Goal: Task Accomplishment & Management: Complete application form

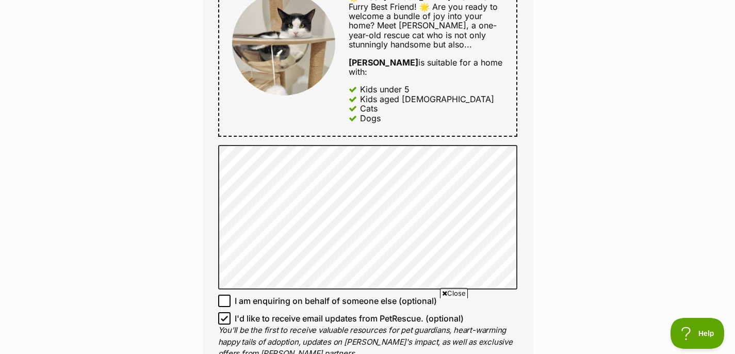
scroll to position [657, 0]
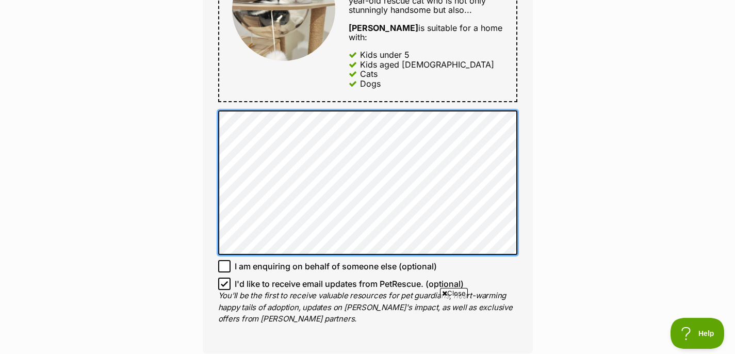
click at [213, 109] on div "Full name Elise Email We require this to be able to send you communications reg…" at bounding box center [368, 11] width 330 height 684
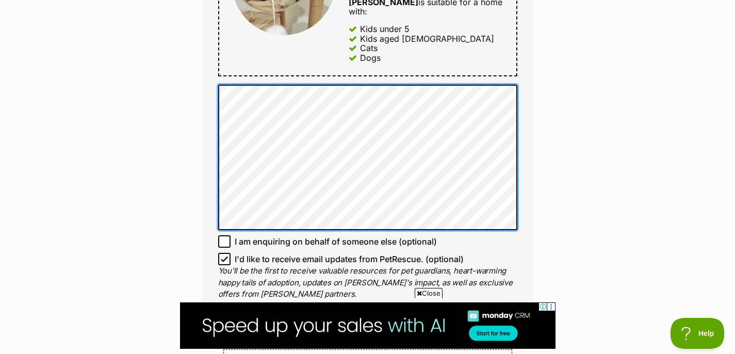
scroll to position [770, 0]
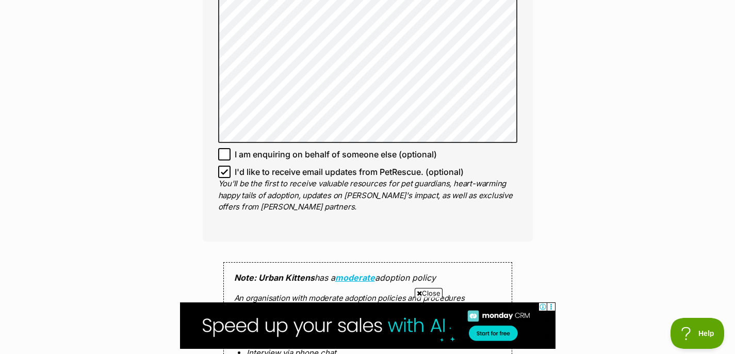
click at [225, 170] on icon at bounding box center [224, 172] width 6 height 5
click at [225, 166] on input "I'd like to receive email updates from PetRescue. (optional)" at bounding box center [224, 172] width 12 height 12
checkbox input "false"
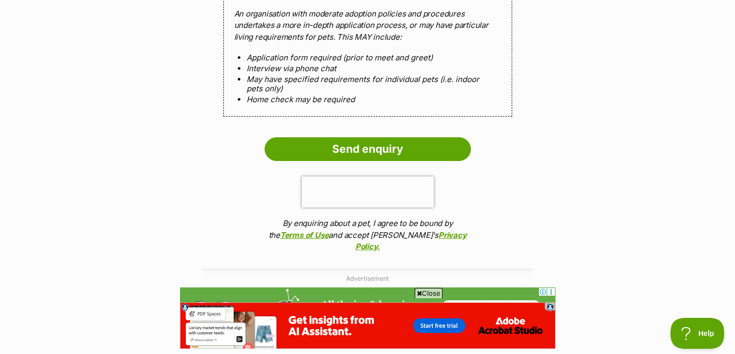
scroll to position [1057, 0]
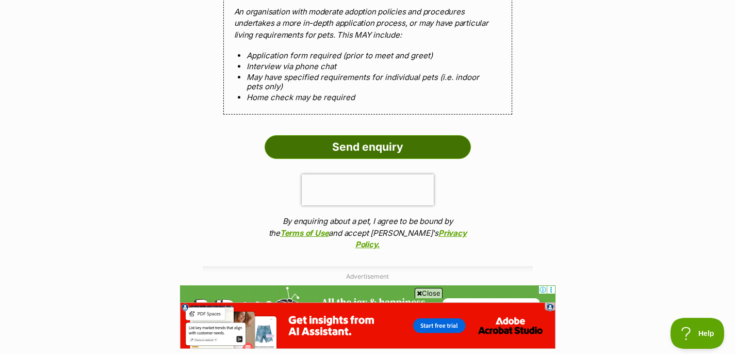
click at [395, 136] on input "Send enquiry" at bounding box center [368, 147] width 206 height 24
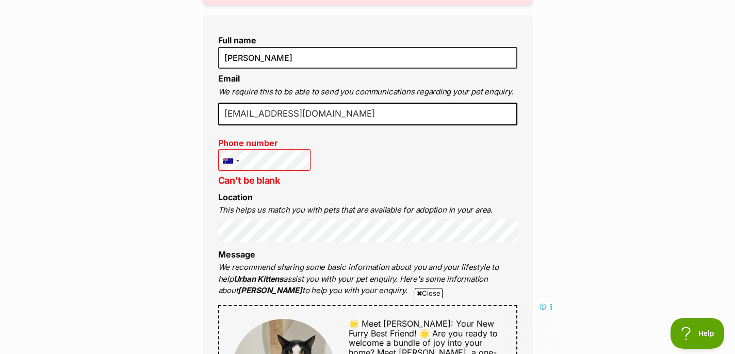
scroll to position [396, 0]
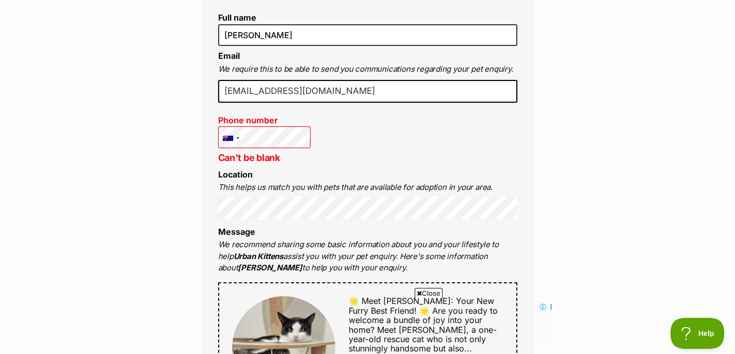
click at [349, 156] on div "Full name Elise Email We require this to be able to send you communications reg…" at bounding box center [368, 342] width 330 height 701
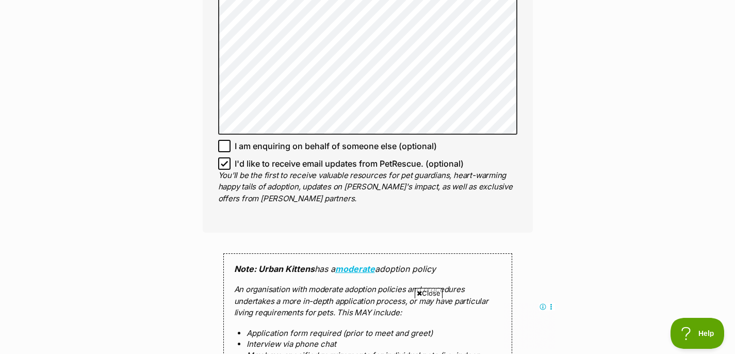
scroll to position [1078, 0]
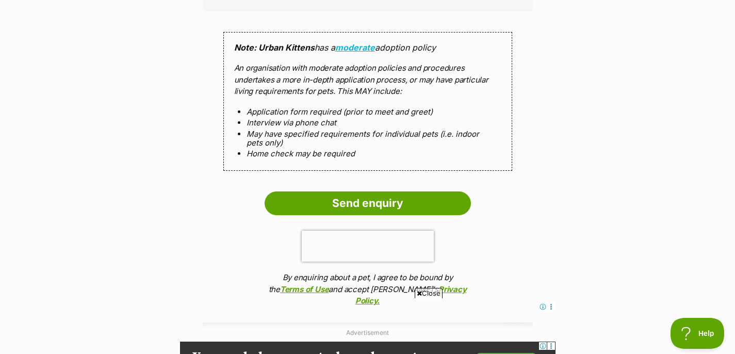
click at [384, 107] on li "Application form required (prior to meet and greet)" at bounding box center [368, 111] width 243 height 9
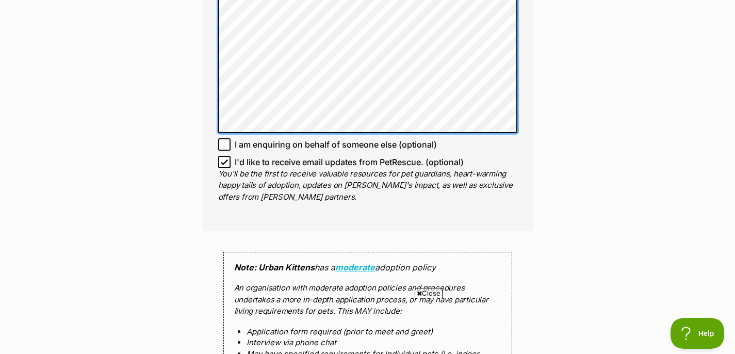
scroll to position [0, 0]
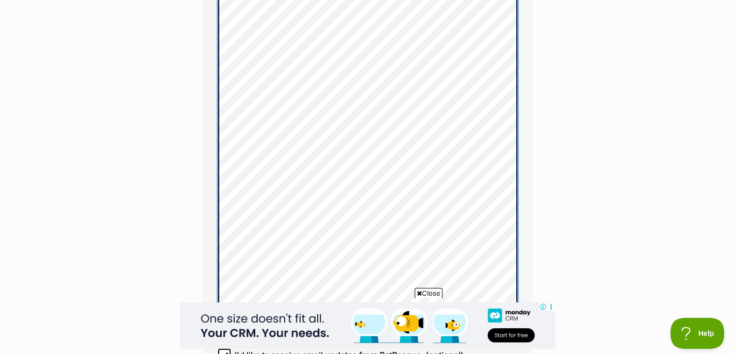
scroll to position [961, 0]
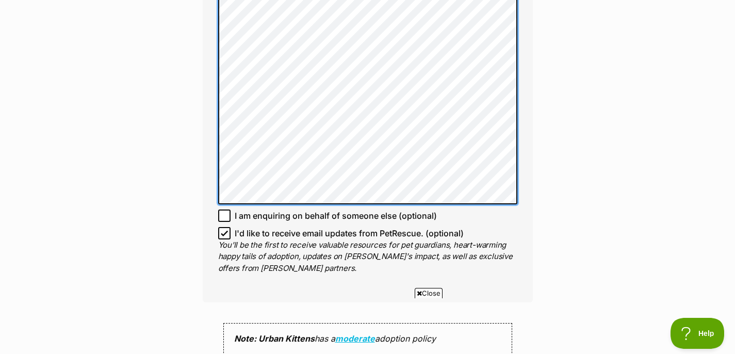
scroll to position [0, 0]
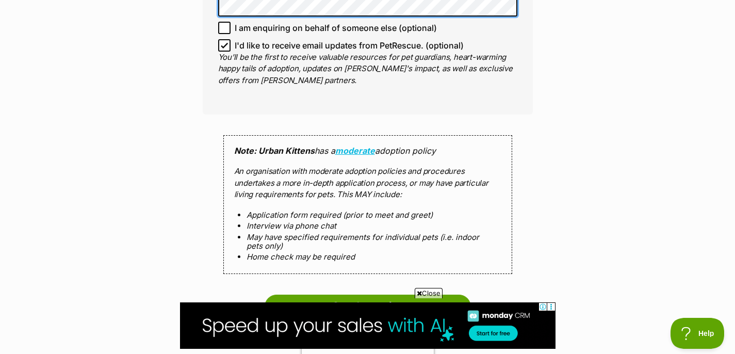
scroll to position [1049, 0]
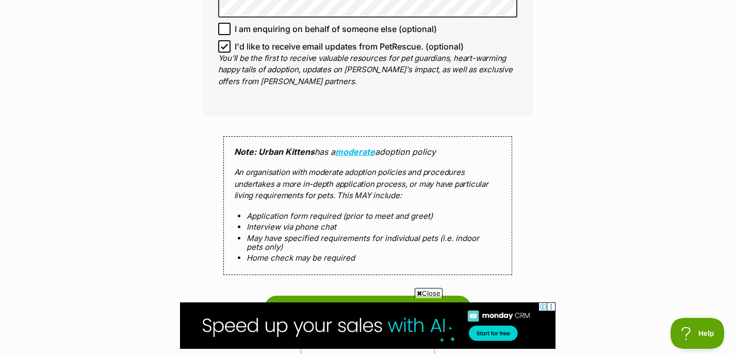
click at [223, 43] on icon at bounding box center [224, 46] width 7 height 7
click at [223, 40] on input "I'd like to receive email updates from PetRescue. (optional)" at bounding box center [224, 46] width 12 height 12
checkbox input "false"
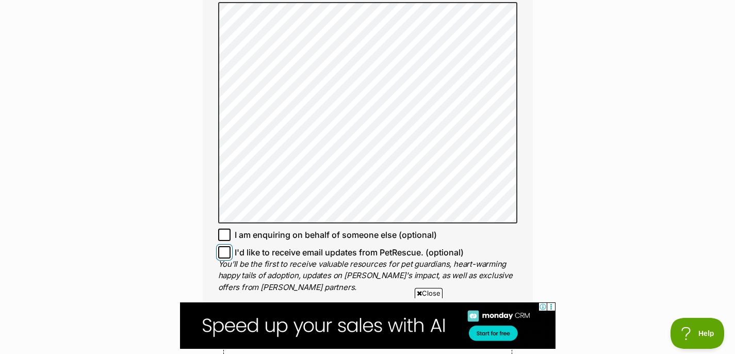
scroll to position [1178, 0]
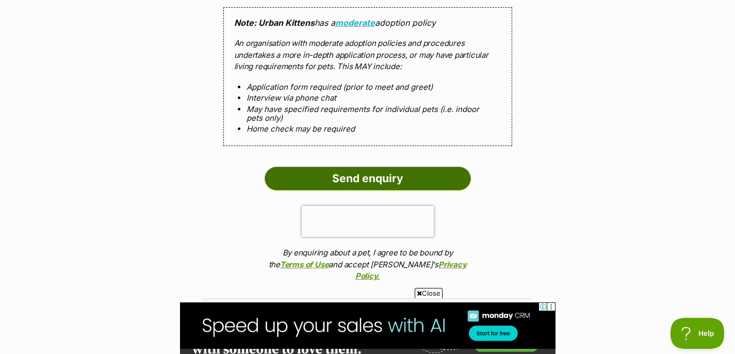
click at [327, 167] on input "Send enquiry" at bounding box center [368, 179] width 206 height 24
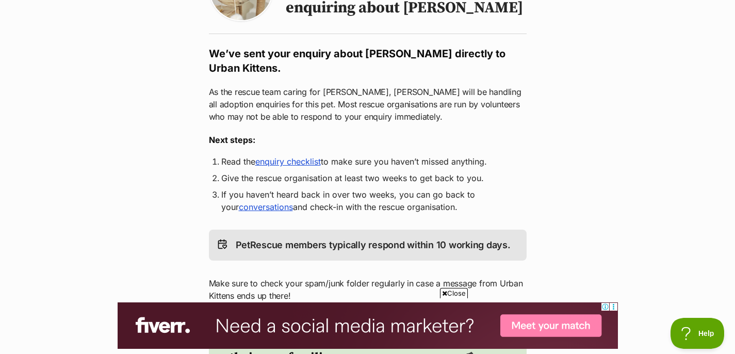
scroll to position [68, 0]
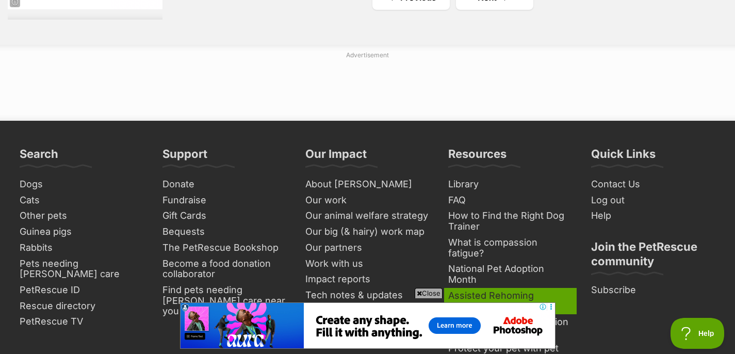
scroll to position [1972, 0]
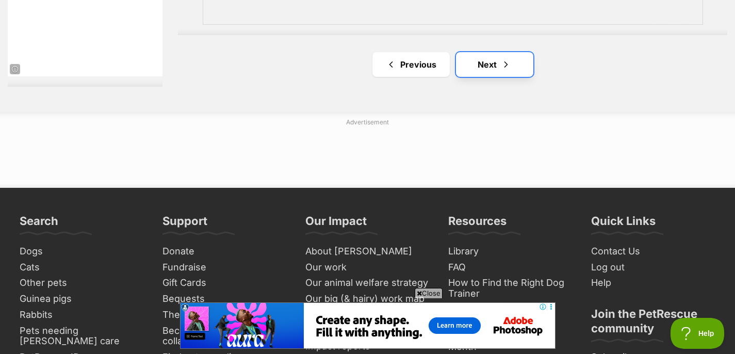
click at [499, 60] on link "Next" at bounding box center [494, 64] width 77 height 25
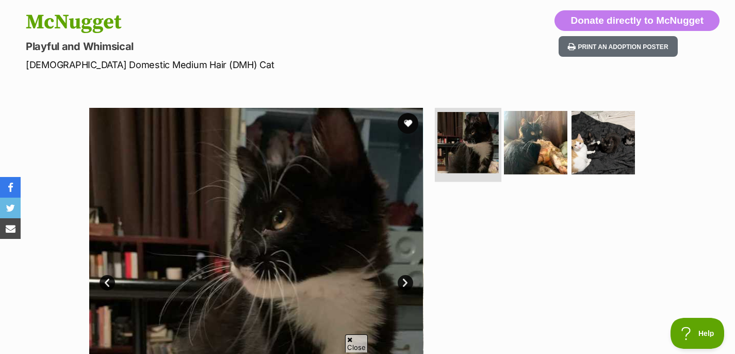
scroll to position [114, 0]
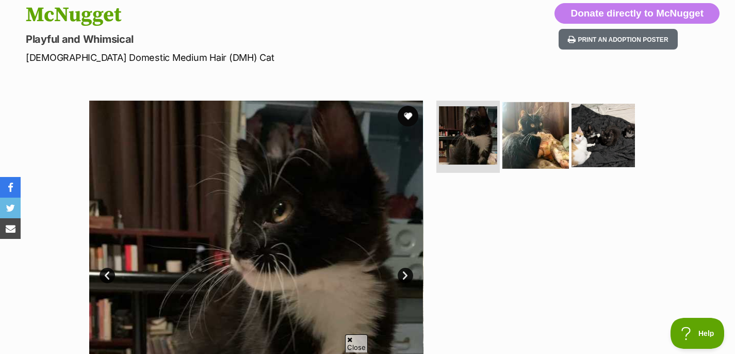
click at [537, 132] on img at bounding box center [536, 135] width 67 height 67
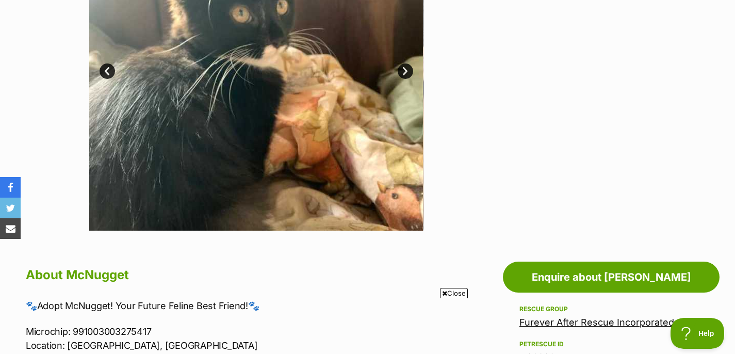
scroll to position [213, 0]
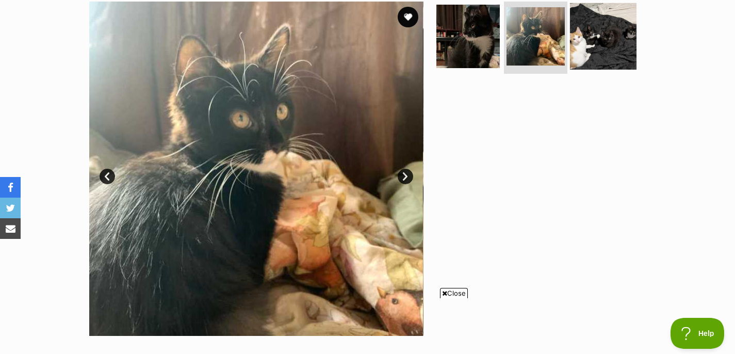
click at [602, 34] on img at bounding box center [603, 36] width 67 height 67
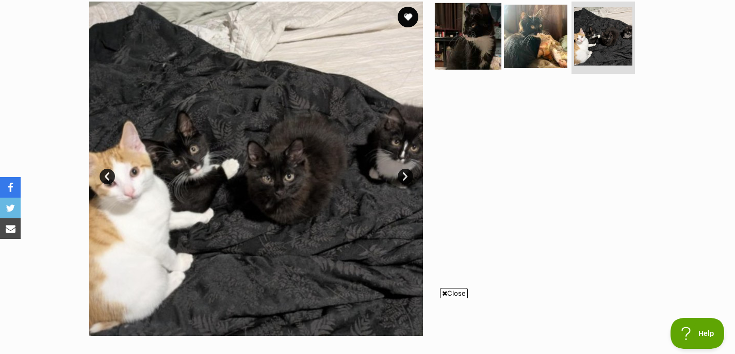
click at [479, 36] on img at bounding box center [468, 36] width 67 height 67
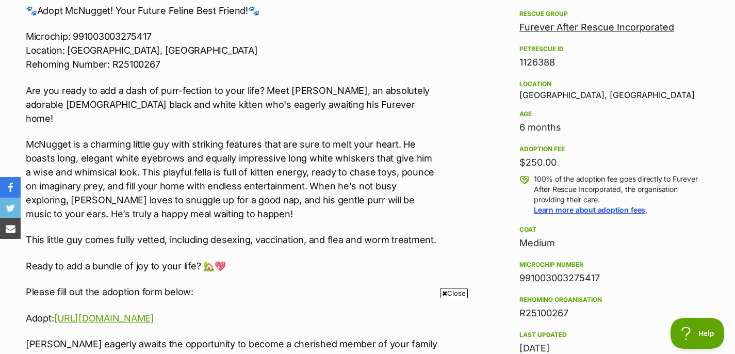
scroll to position [614, 0]
click at [220, 202] on p "McNugget is a charming little guy with striking features that are sure to melt …" at bounding box center [232, 179] width 412 height 84
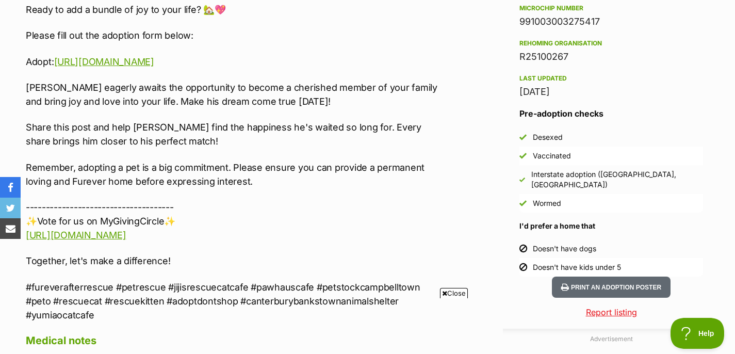
scroll to position [870, 0]
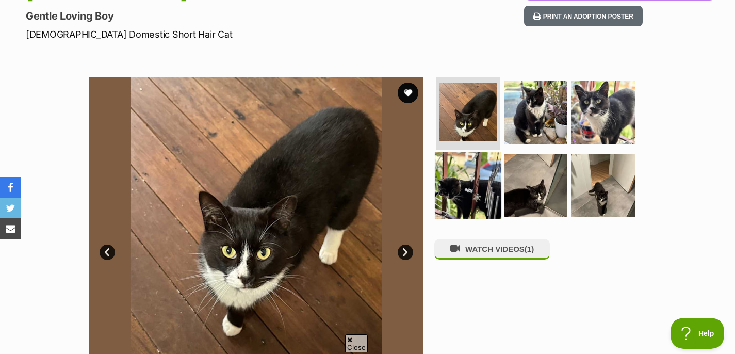
click at [479, 181] on img at bounding box center [468, 185] width 67 height 67
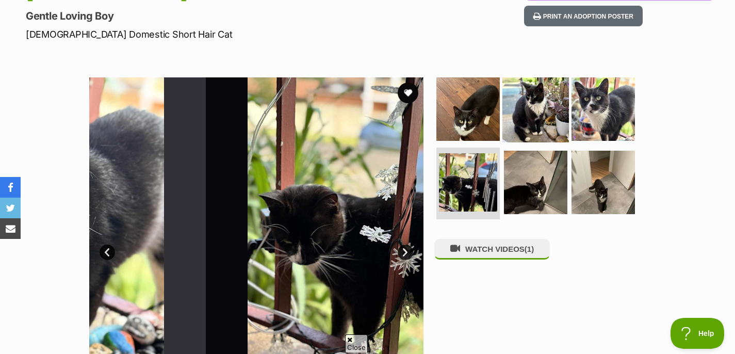
click at [537, 122] on img at bounding box center [536, 109] width 67 height 67
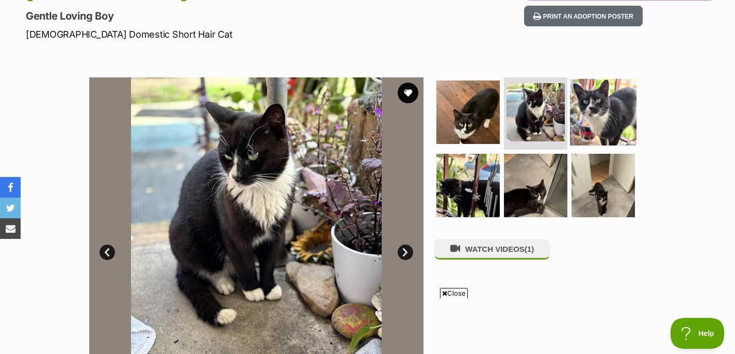
click at [590, 119] on img at bounding box center [603, 112] width 67 height 67
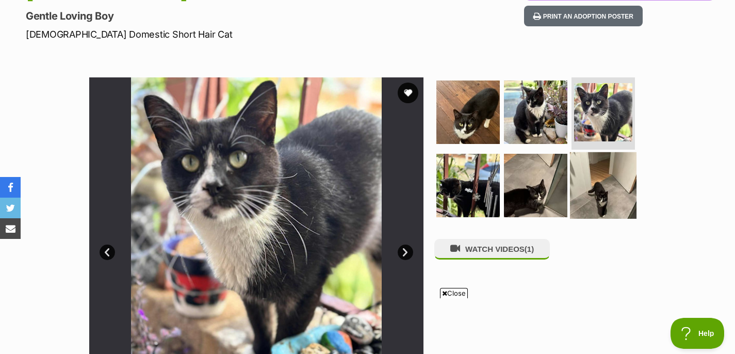
click at [600, 196] on img at bounding box center [603, 185] width 67 height 67
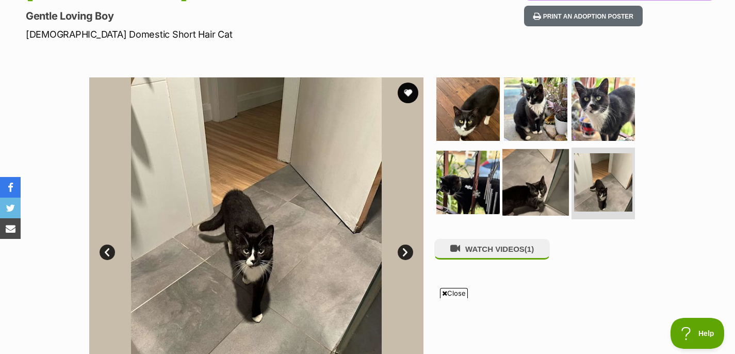
click at [533, 195] on img at bounding box center [536, 182] width 67 height 67
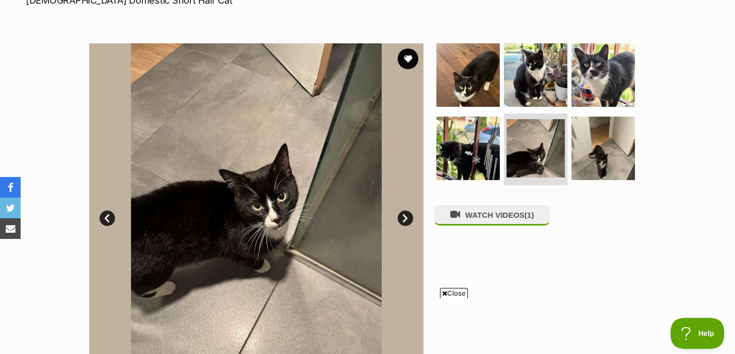
scroll to position [214, 0]
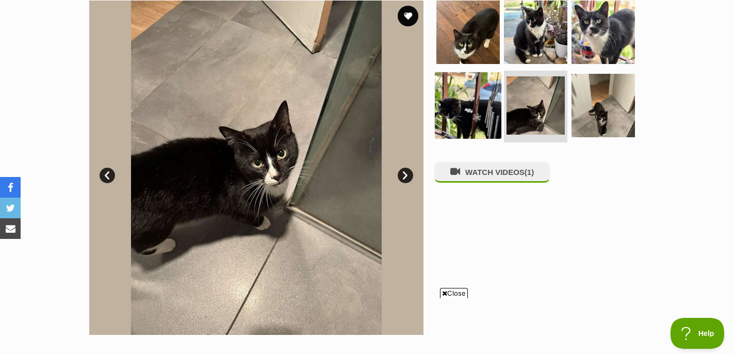
click at [476, 111] on img at bounding box center [468, 105] width 67 height 67
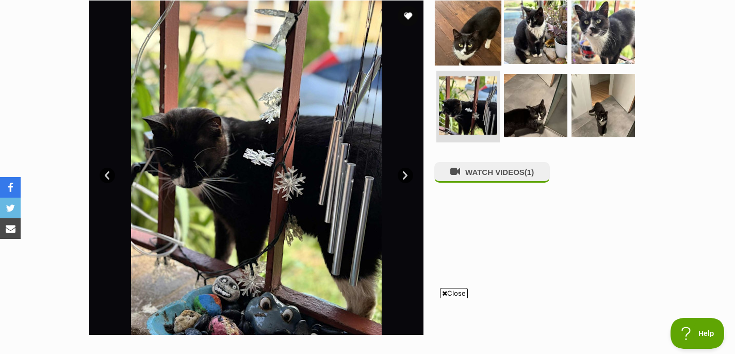
click at [481, 35] on img at bounding box center [468, 32] width 67 height 67
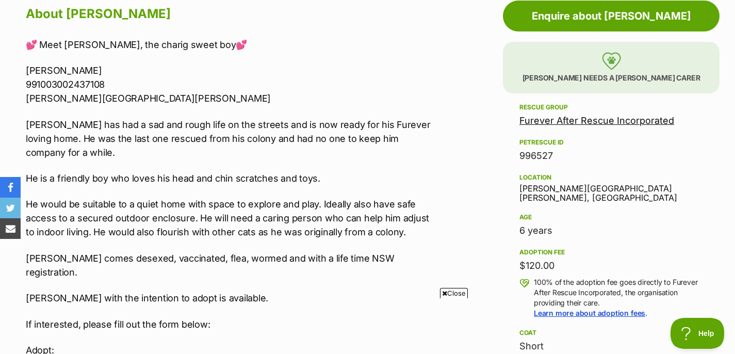
scroll to position [581, 0]
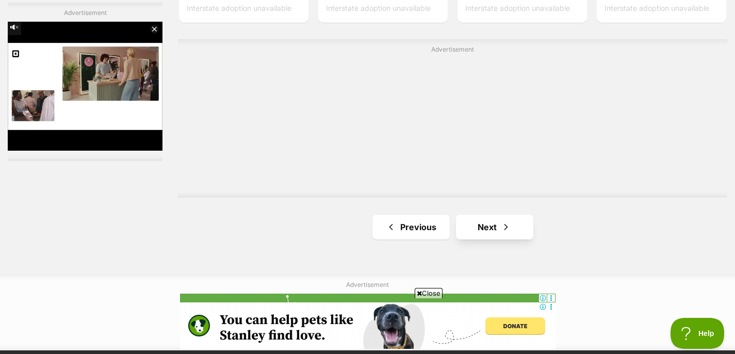
scroll to position [1876, 0]
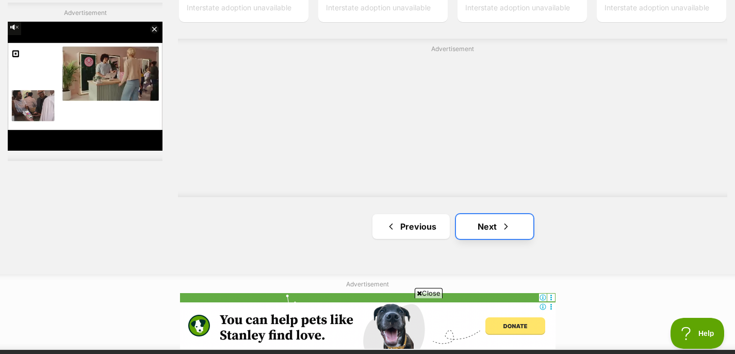
click at [512, 225] on link "Next" at bounding box center [494, 226] width 77 height 25
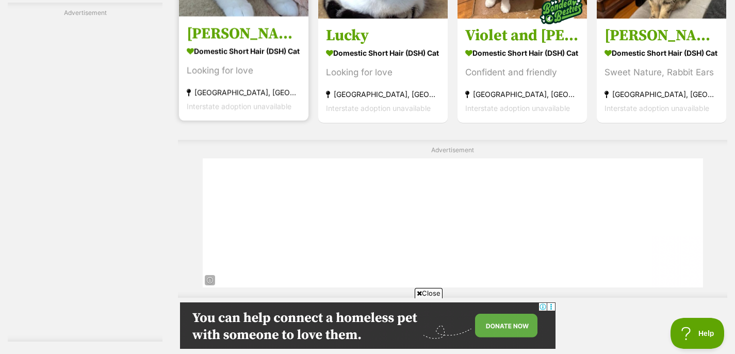
scroll to position [1827, 0]
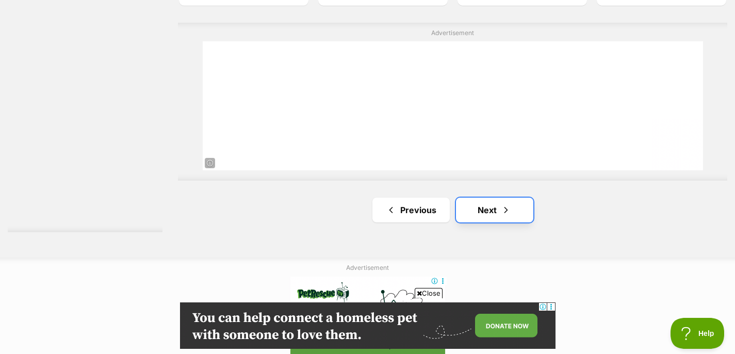
click at [489, 217] on link "Next" at bounding box center [494, 210] width 77 height 25
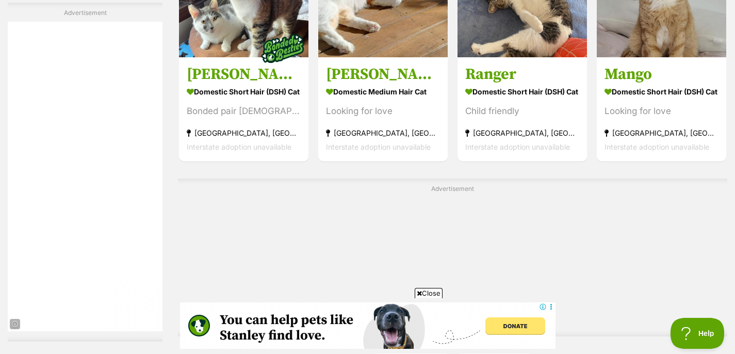
scroll to position [1877, 0]
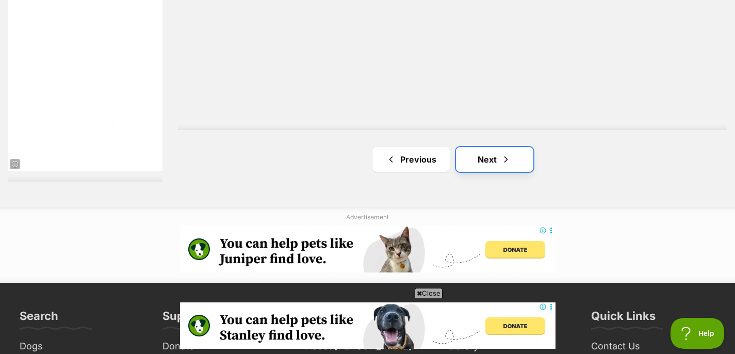
click at [501, 163] on span "Next page" at bounding box center [506, 159] width 10 height 12
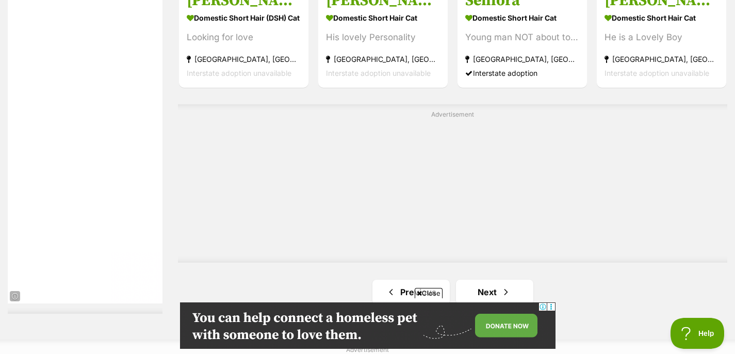
scroll to position [1911, 0]
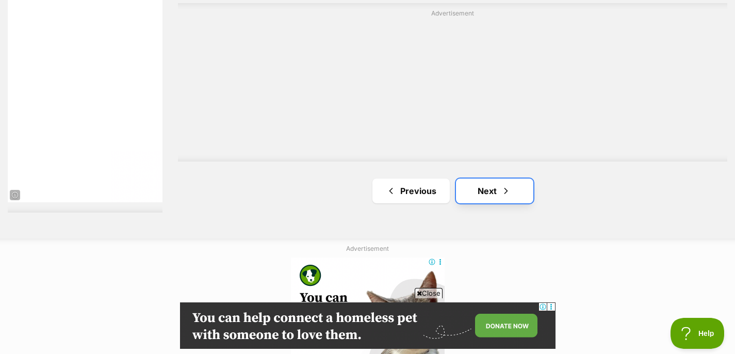
click at [497, 194] on link "Next" at bounding box center [494, 191] width 77 height 25
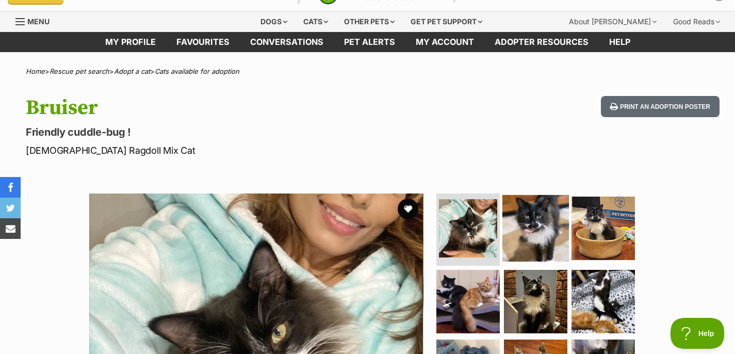
click at [523, 207] on img at bounding box center [536, 228] width 67 height 67
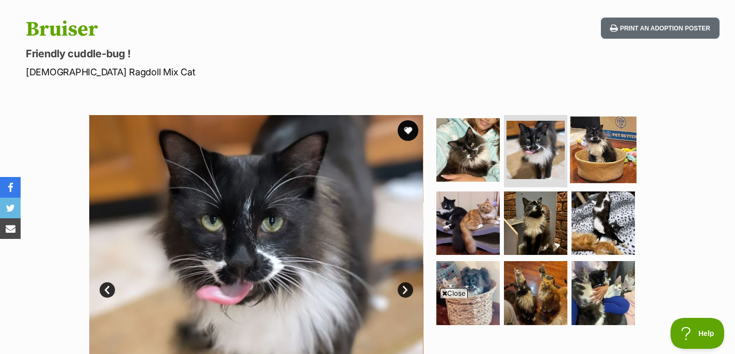
click at [588, 179] on img at bounding box center [603, 150] width 67 height 67
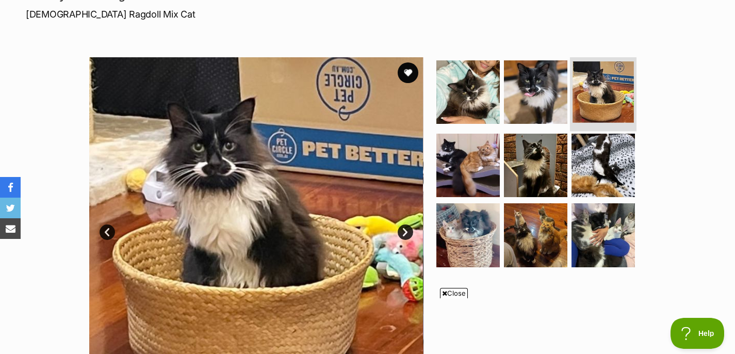
scroll to position [157, 0]
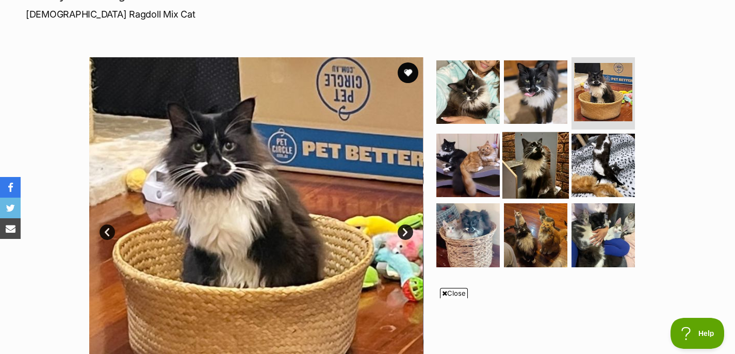
click at [503, 190] on img at bounding box center [536, 165] width 67 height 67
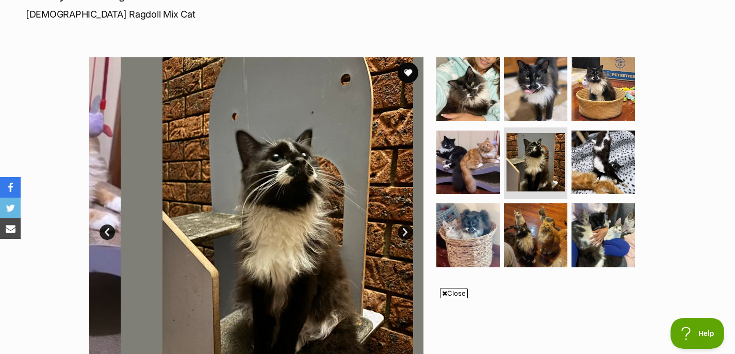
scroll to position [0, 0]
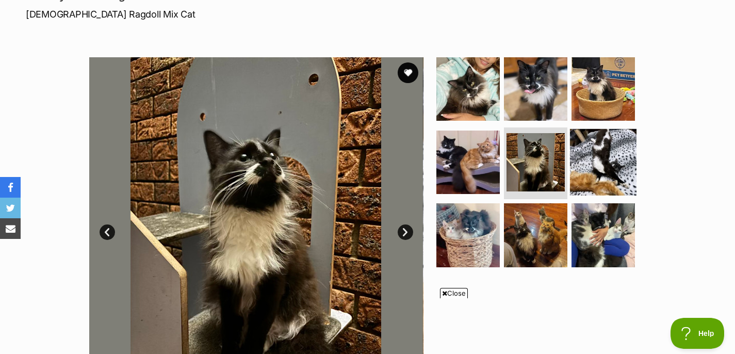
click at [598, 168] on img at bounding box center [603, 161] width 67 height 67
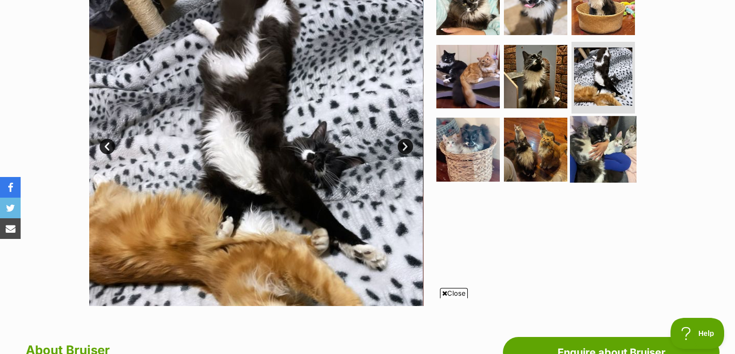
scroll to position [244, 0]
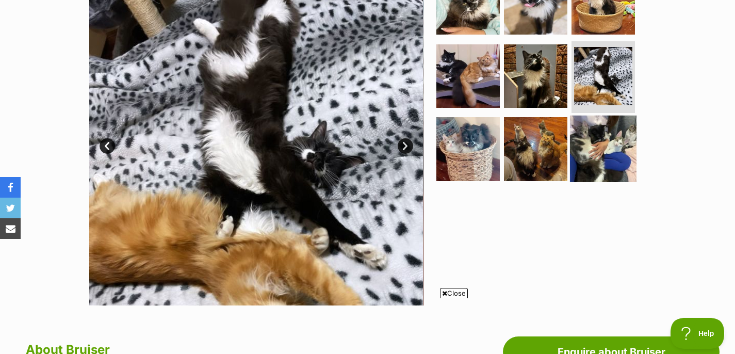
click at [613, 136] on img at bounding box center [603, 149] width 67 height 67
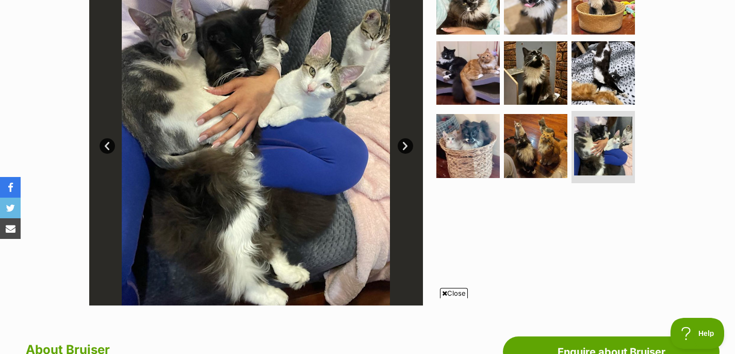
click at [500, 135] on ul at bounding box center [540, 79] width 212 height 216
click at [453, 141] on img at bounding box center [468, 145] width 67 height 67
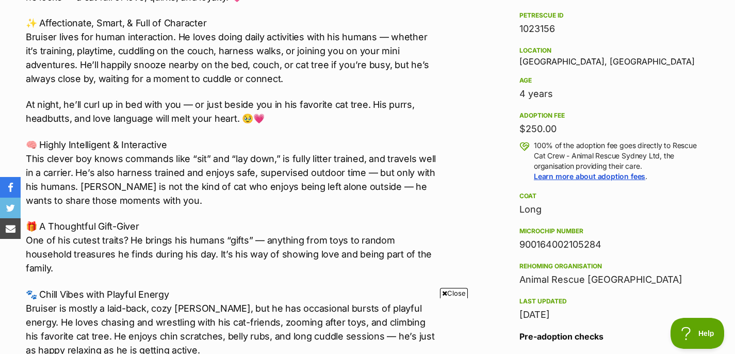
scroll to position [723, 0]
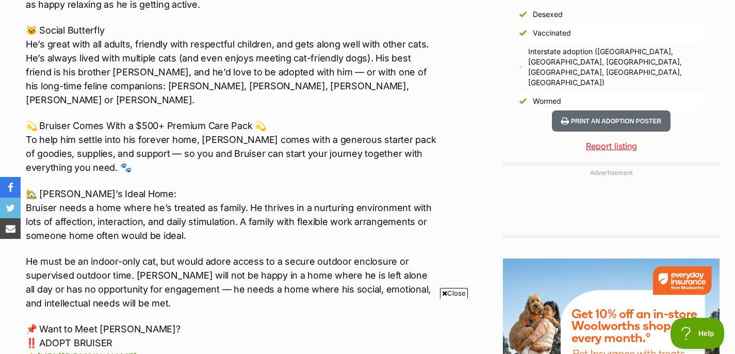
scroll to position [0, 0]
click at [230, 155] on div "🐾 Meet Bruiser – The Sweetheart with a Heart of Gold 💞 Looking for a best frien…" at bounding box center [232, 51] width 412 height 1001
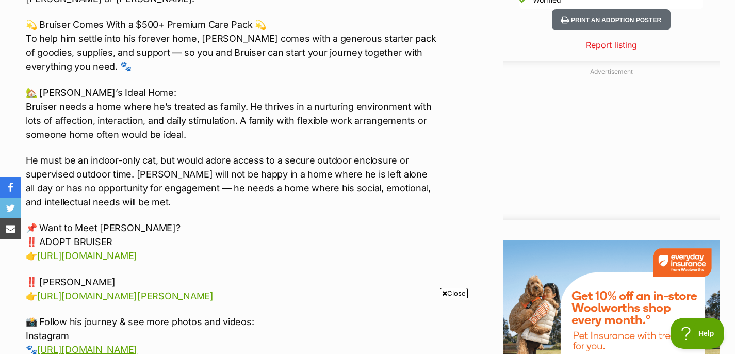
click at [251, 221] on p "📌 Want to Meet Bruiser? ‼️ ADOPT BRUISER 👉 https://form.jotform.com/animalrescu…" at bounding box center [232, 242] width 412 height 42
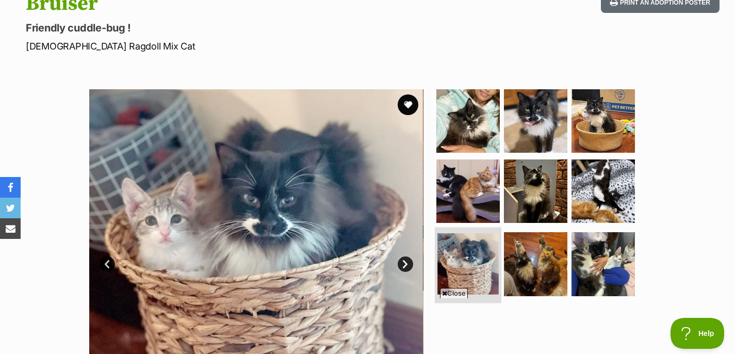
click at [463, 260] on img at bounding box center [468, 263] width 61 height 61
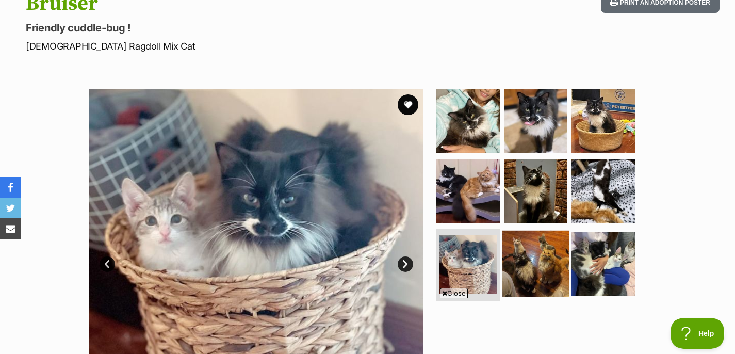
click at [524, 259] on img at bounding box center [536, 264] width 67 height 67
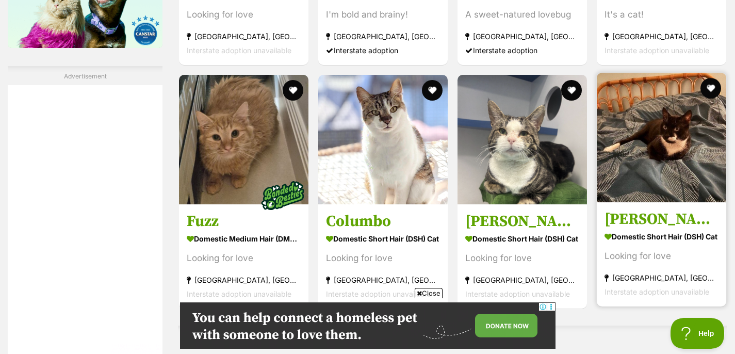
scroll to position [1841, 0]
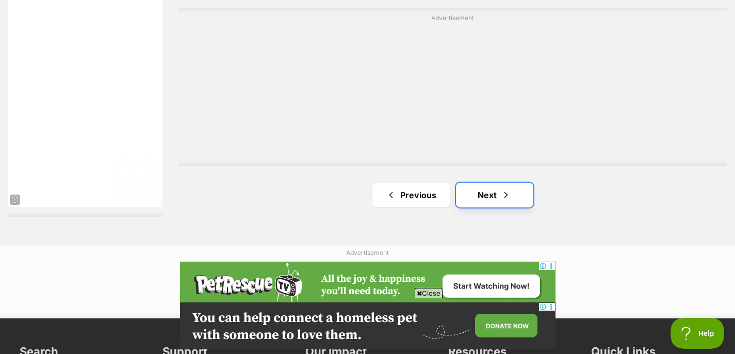
click at [501, 198] on span "Next page" at bounding box center [506, 195] width 10 height 12
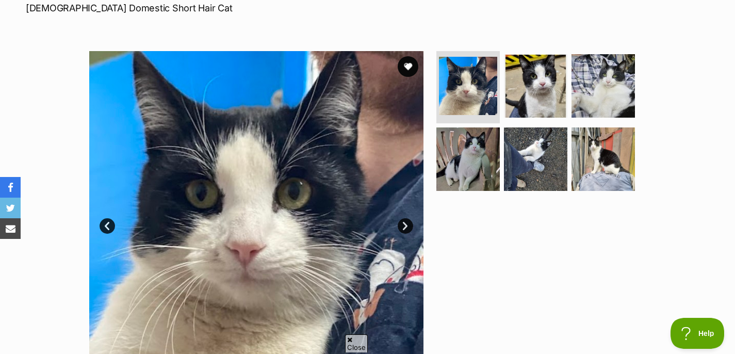
scroll to position [82, 0]
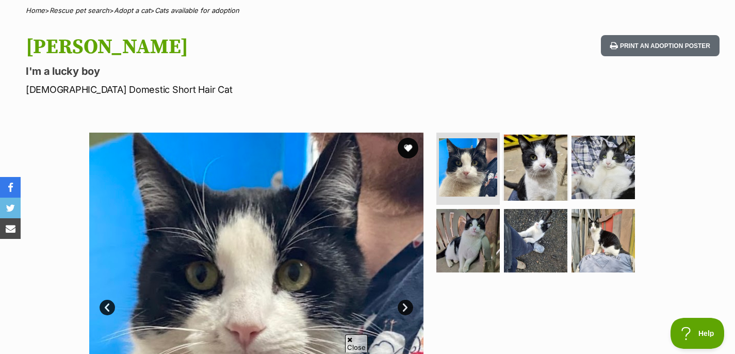
click at [539, 154] on img at bounding box center [536, 167] width 67 height 67
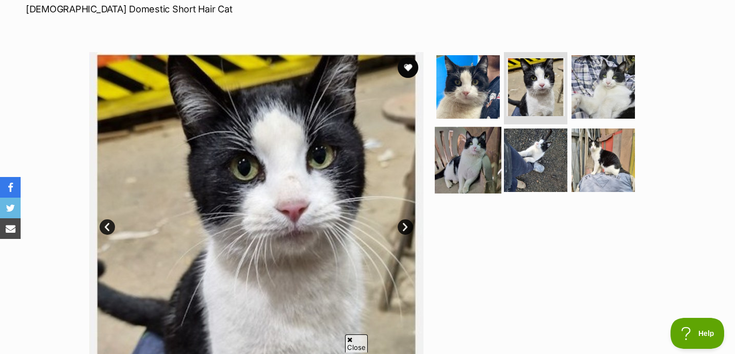
scroll to position [0, 0]
click at [463, 171] on img at bounding box center [468, 159] width 67 height 67
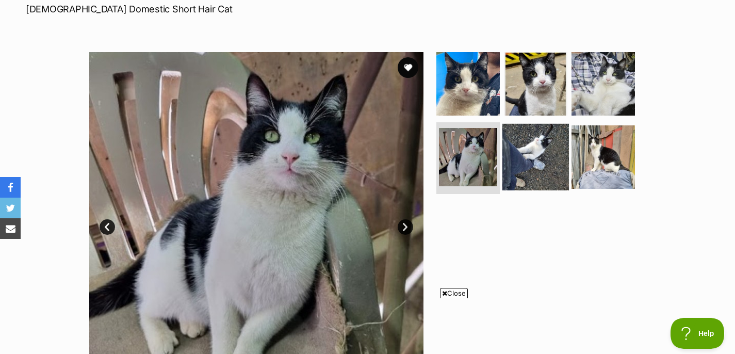
click at [543, 164] on img at bounding box center [536, 156] width 67 height 67
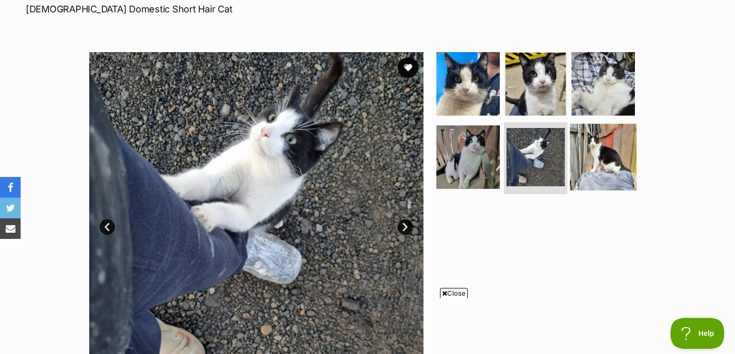
click at [616, 168] on img at bounding box center [603, 156] width 67 height 67
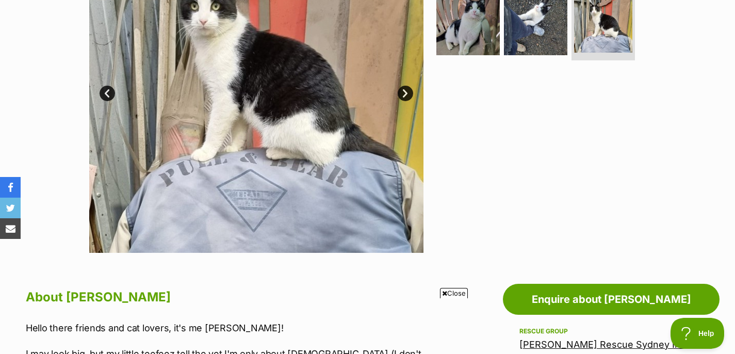
scroll to position [296, 0]
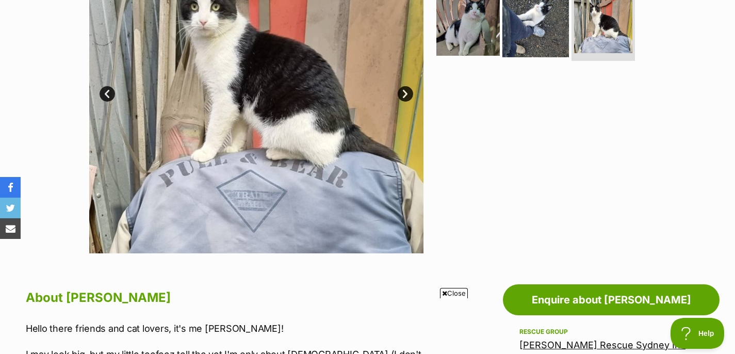
click at [527, 42] on img at bounding box center [536, 23] width 67 height 67
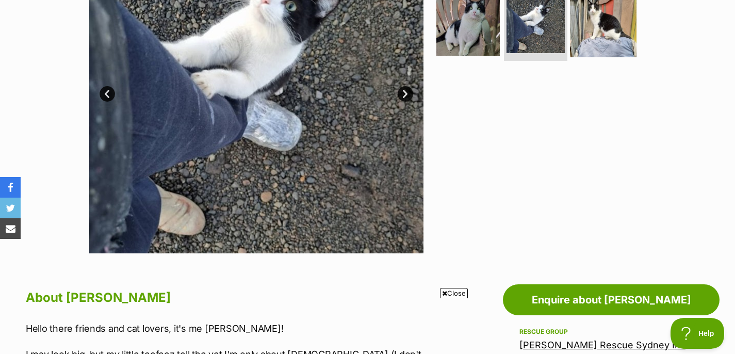
click at [601, 46] on img at bounding box center [603, 23] width 67 height 67
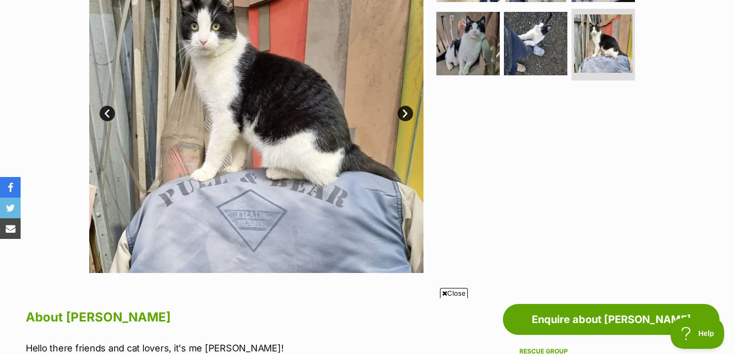
scroll to position [313, 0]
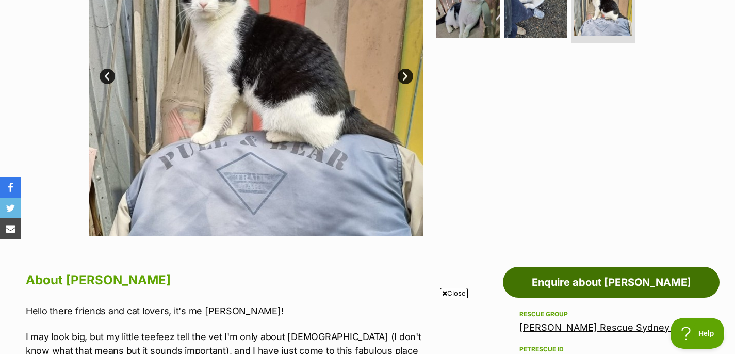
click at [595, 274] on link "Enquire about Frankie" at bounding box center [611, 282] width 217 height 31
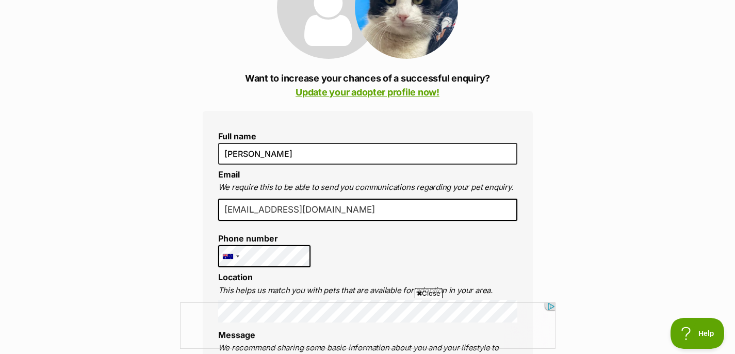
scroll to position [55, 0]
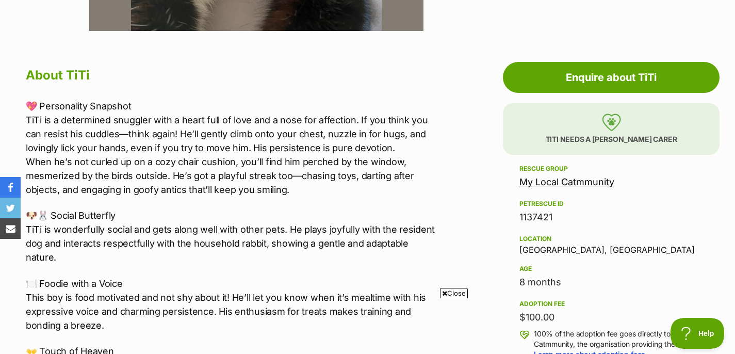
scroll to position [194, 0]
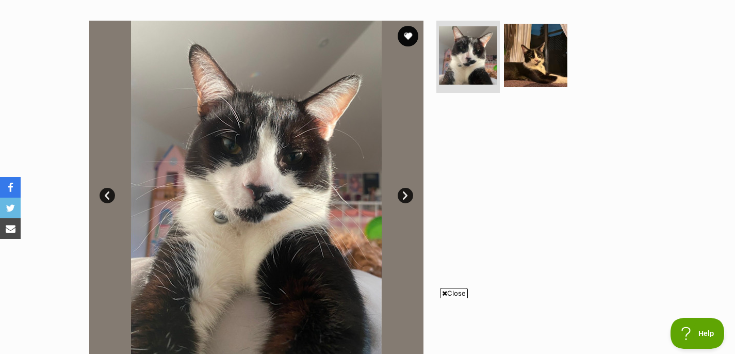
click at [581, 71] on ul at bounding box center [540, 59] width 212 height 76
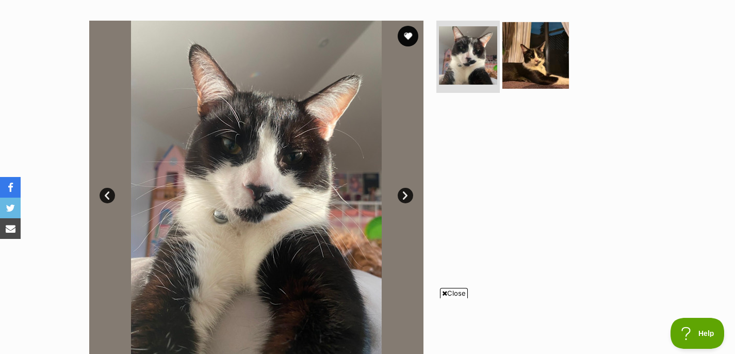
click at [553, 69] on img at bounding box center [536, 55] width 67 height 67
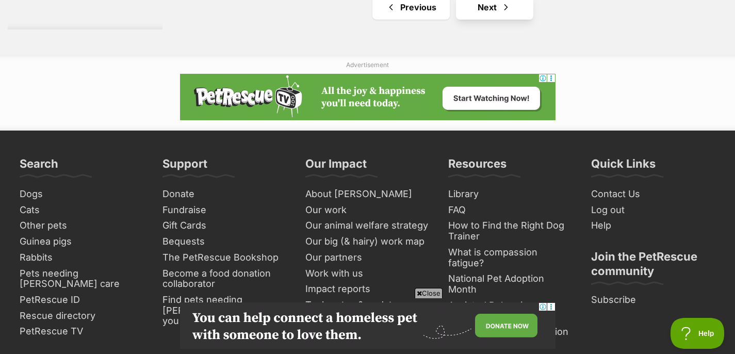
scroll to position [2029, 0]
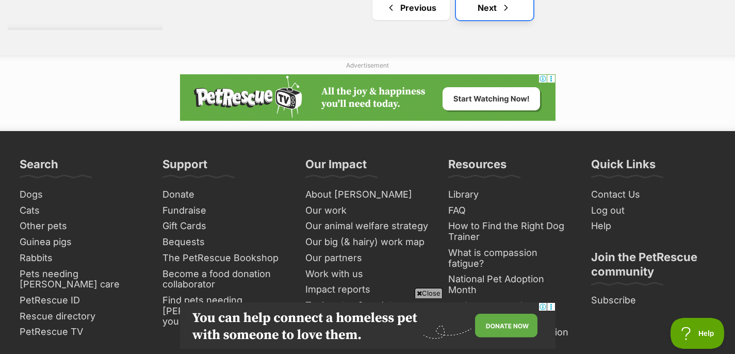
click at [501, 11] on span "Next page" at bounding box center [506, 8] width 10 height 12
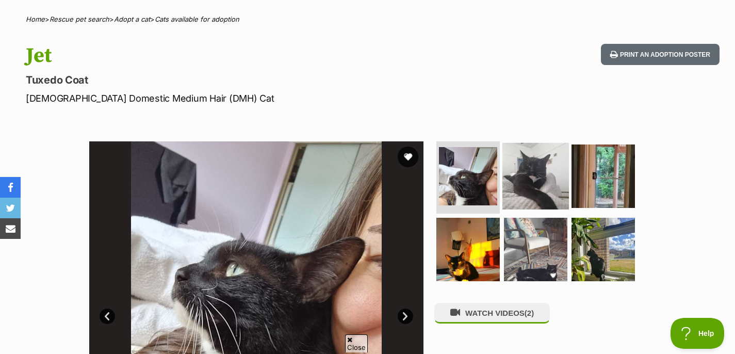
scroll to position [78, 0]
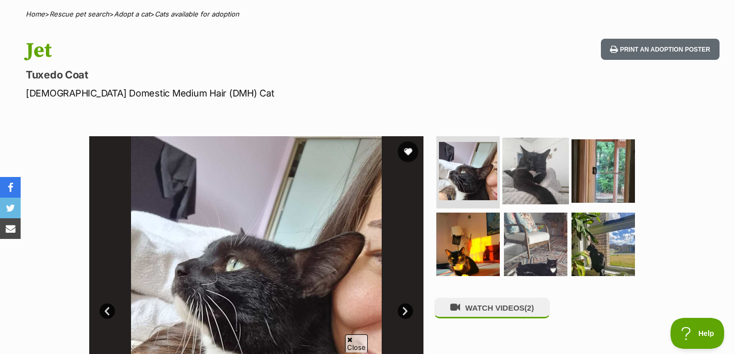
click at [519, 183] on img at bounding box center [536, 171] width 67 height 67
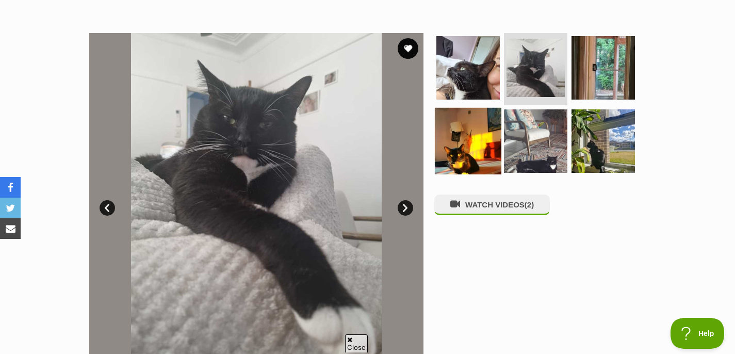
scroll to position [0, 0]
click at [469, 154] on img at bounding box center [468, 140] width 67 height 67
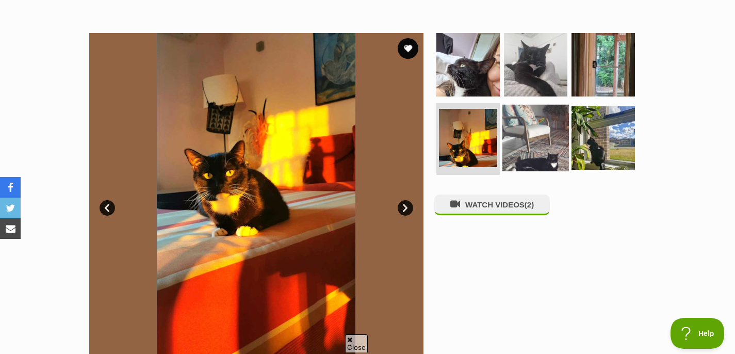
click at [535, 148] on img at bounding box center [536, 137] width 67 height 67
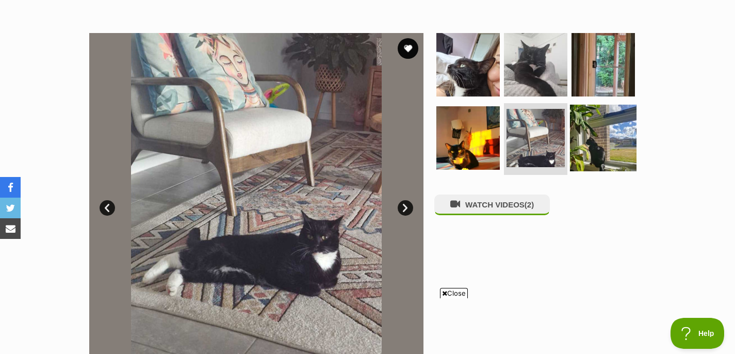
click at [606, 152] on img at bounding box center [603, 137] width 67 height 67
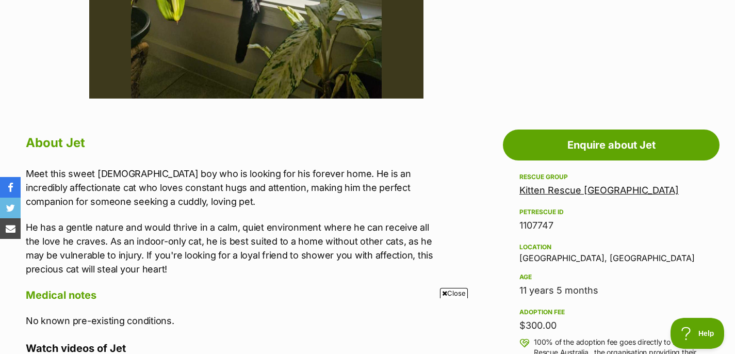
scroll to position [584, 0]
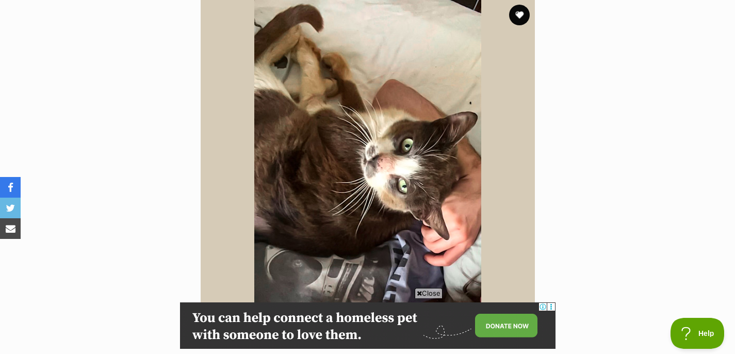
scroll to position [379, 0]
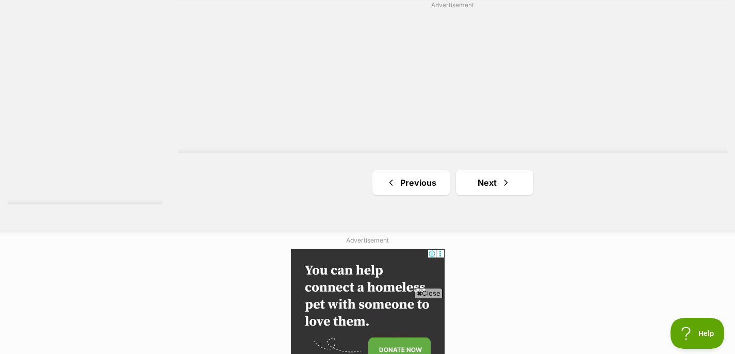
scroll to position [1925, 0]
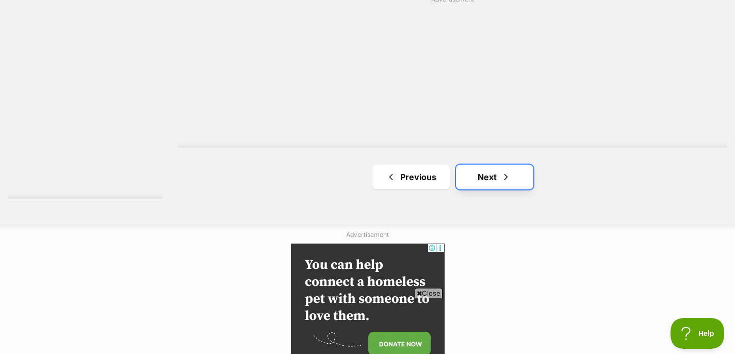
click at [513, 167] on link "Next" at bounding box center [494, 177] width 77 height 25
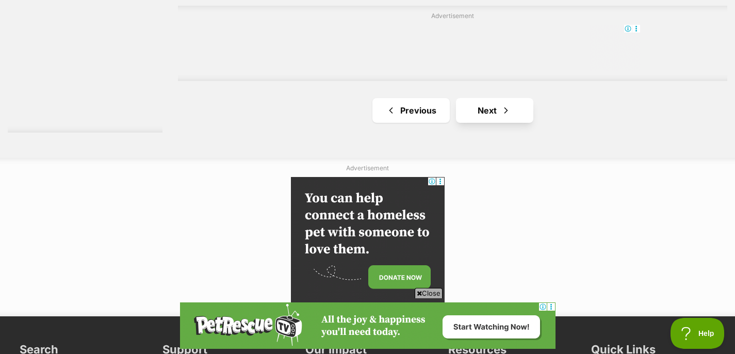
scroll to position [1785, 0]
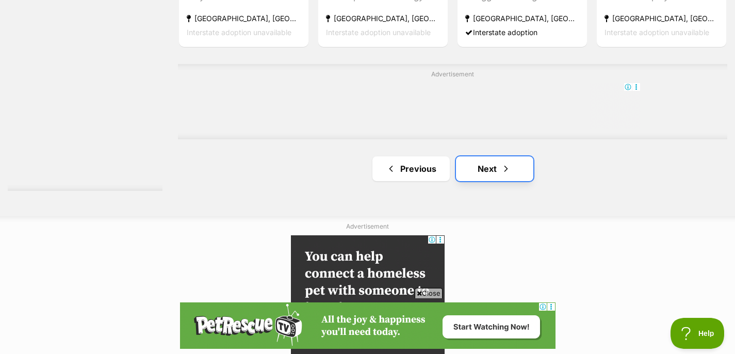
click at [512, 172] on link "Next" at bounding box center [494, 168] width 77 height 25
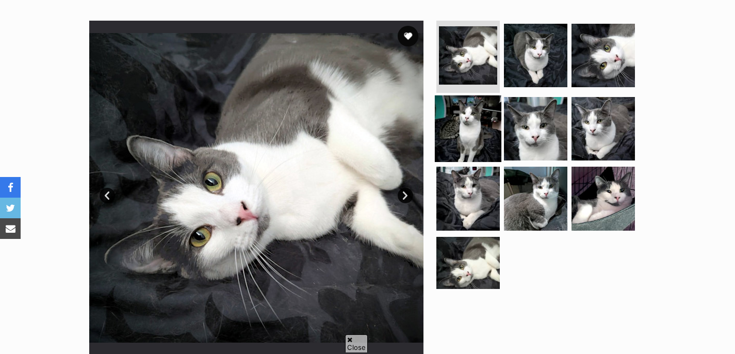
click at [445, 158] on img at bounding box center [468, 128] width 67 height 67
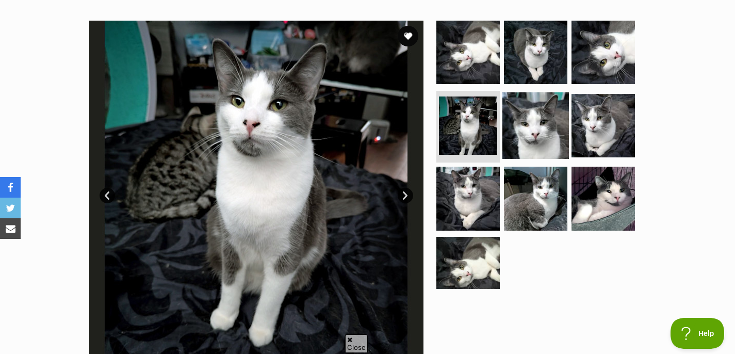
click at [550, 128] on img at bounding box center [536, 125] width 67 height 67
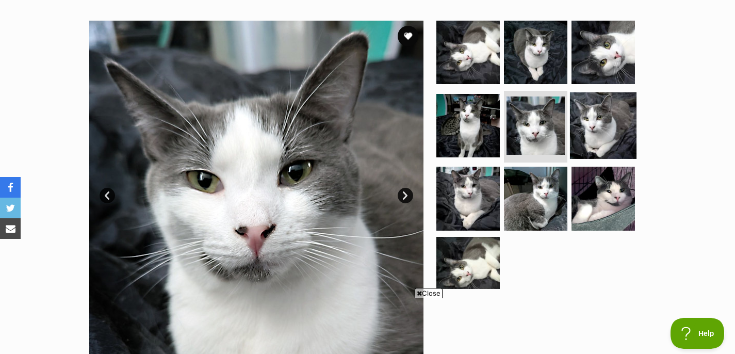
click at [589, 125] on img at bounding box center [603, 125] width 67 height 67
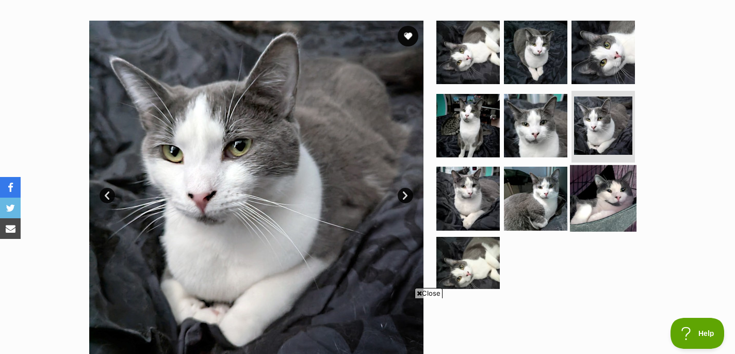
click at [590, 198] on img at bounding box center [603, 198] width 67 height 67
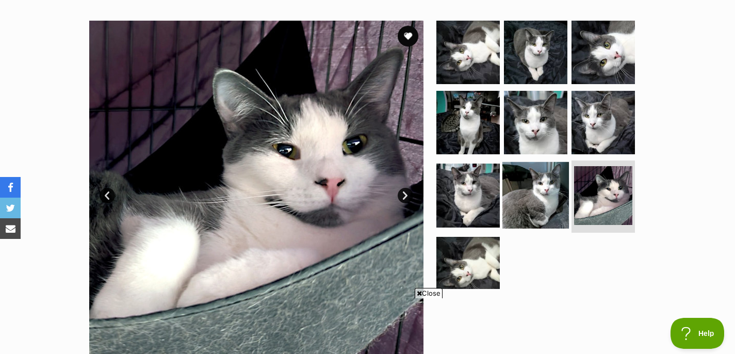
click at [553, 197] on img at bounding box center [536, 195] width 67 height 67
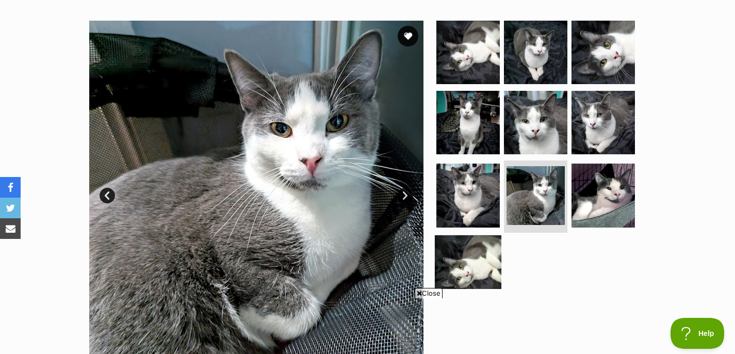
click at [473, 251] on img at bounding box center [468, 268] width 67 height 67
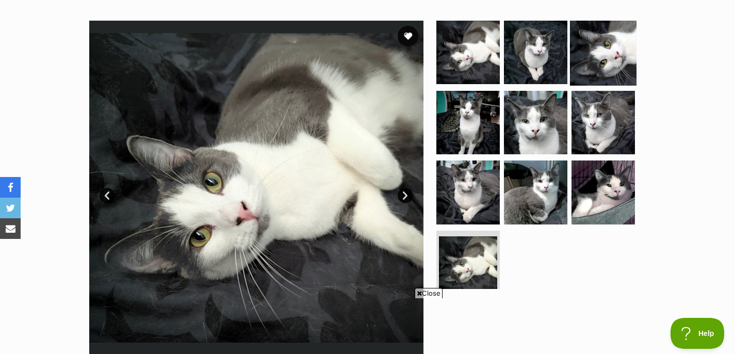
click at [600, 56] on img at bounding box center [603, 52] width 67 height 67
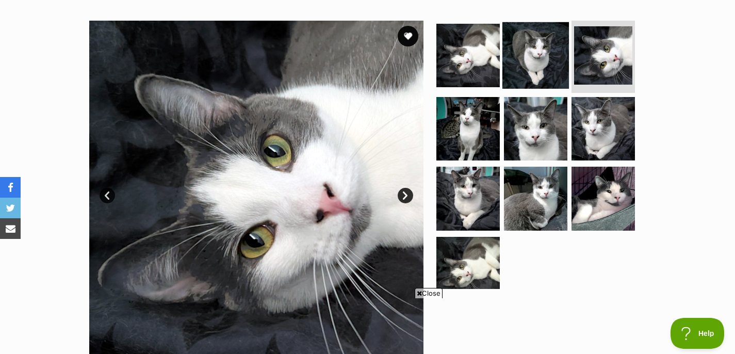
click at [514, 47] on img at bounding box center [536, 55] width 67 height 67
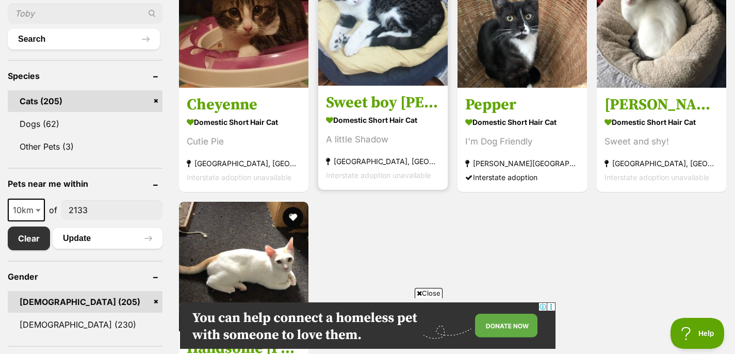
scroll to position [290, 0]
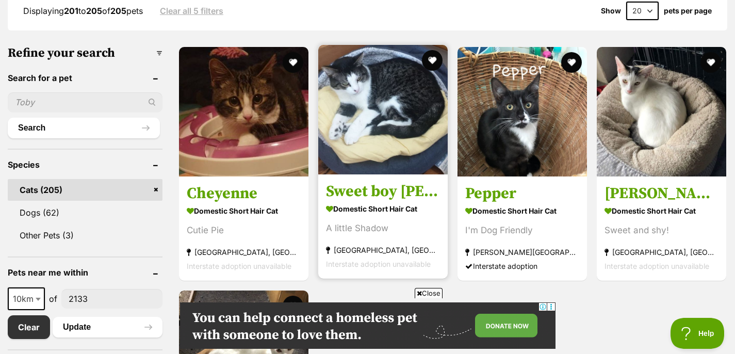
click at [389, 109] on img at bounding box center [383, 110] width 130 height 130
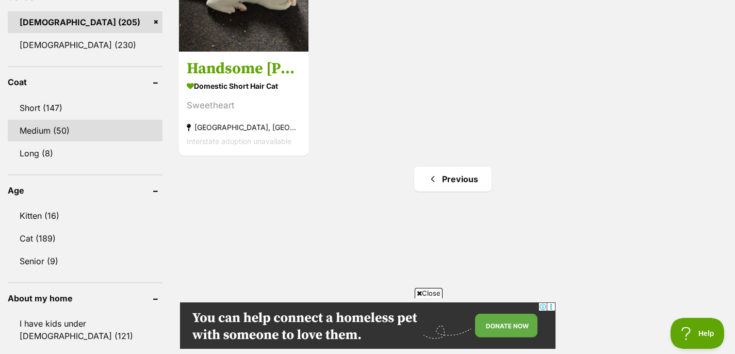
scroll to position [0, 0]
click at [70, 131] on link "Medium (50)" at bounding box center [85, 131] width 155 height 22
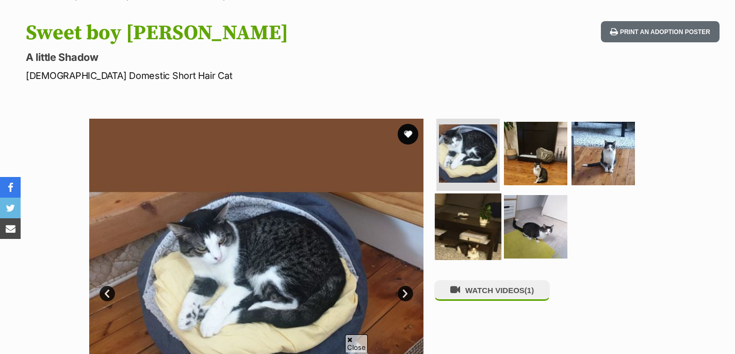
click at [480, 243] on img at bounding box center [468, 226] width 67 height 67
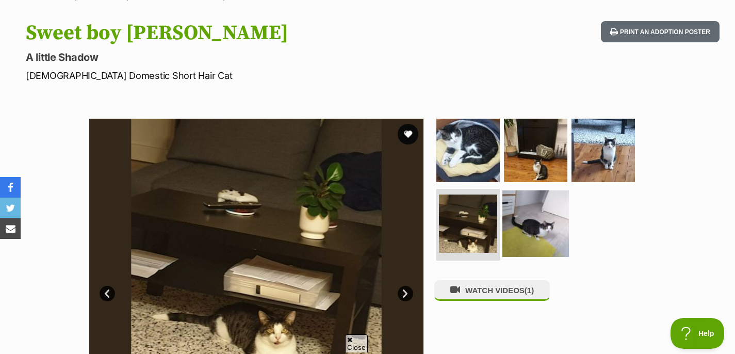
scroll to position [98, 0]
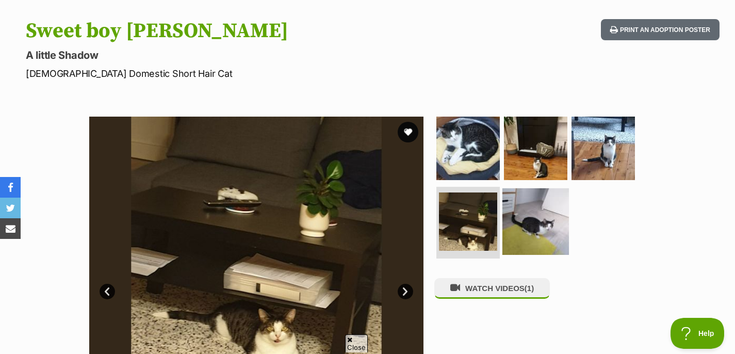
click at [531, 222] on img at bounding box center [536, 221] width 67 height 67
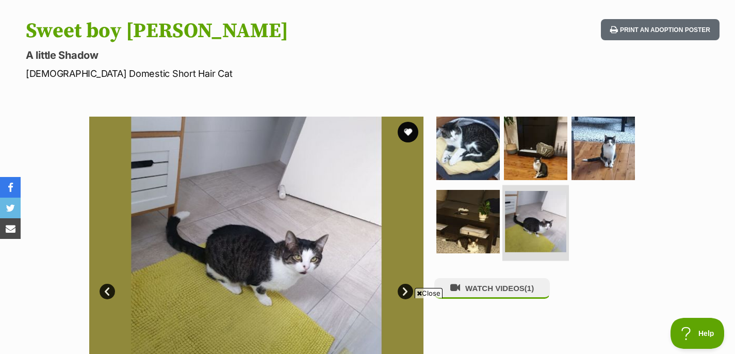
scroll to position [0, 0]
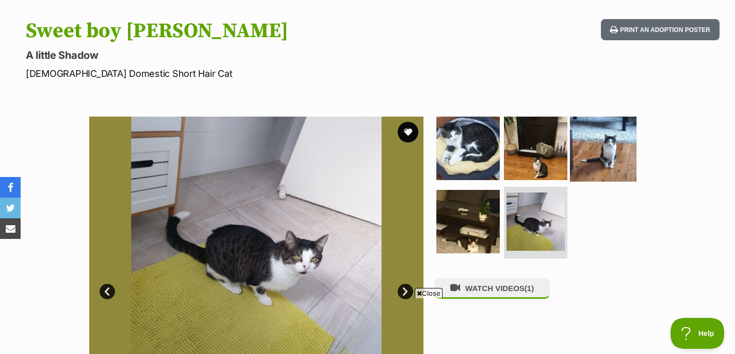
click at [597, 140] on img at bounding box center [603, 148] width 67 height 67
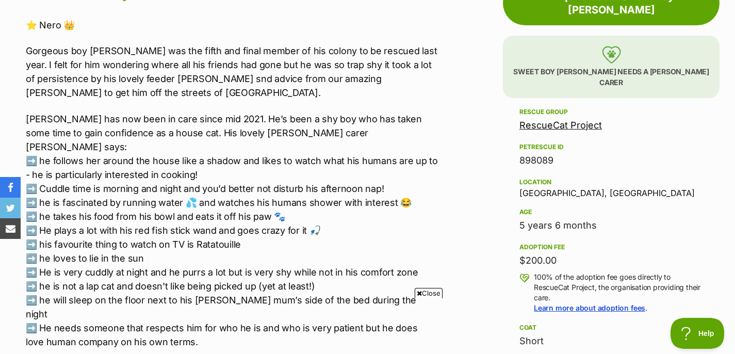
scroll to position [648, 0]
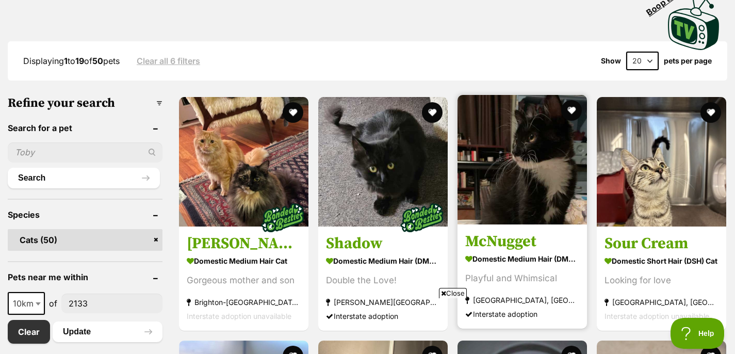
click at [481, 171] on img at bounding box center [523, 160] width 130 height 130
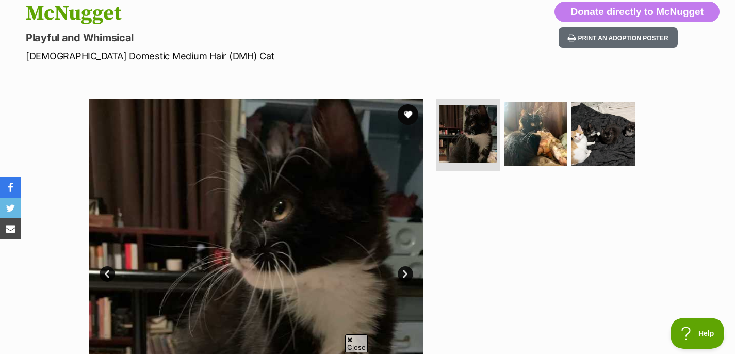
click at [568, 147] on ul at bounding box center [540, 137] width 212 height 76
click at [553, 147] on img at bounding box center [536, 134] width 67 height 67
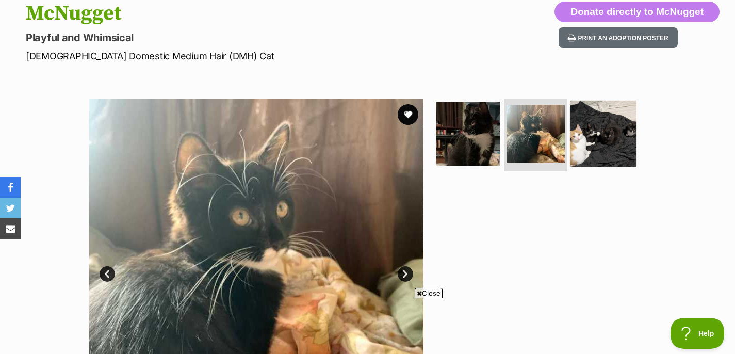
click at [603, 148] on img at bounding box center [603, 134] width 67 height 67
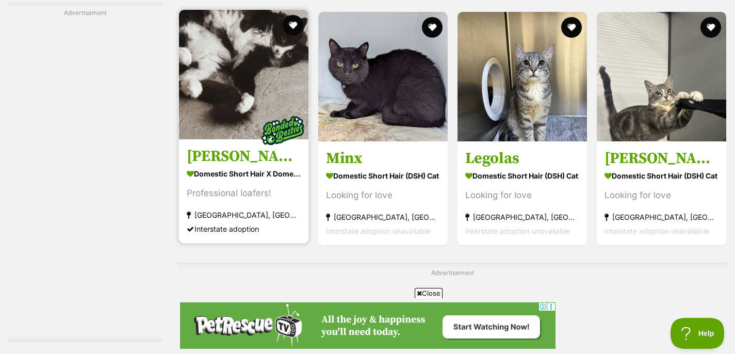
scroll to position [1589, 0]
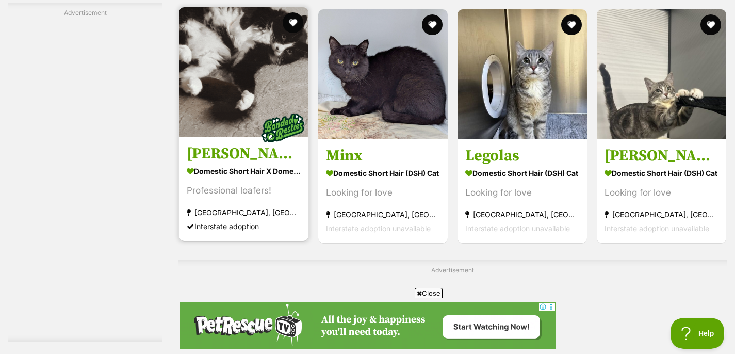
click at [248, 121] on img at bounding box center [244, 72] width 130 height 130
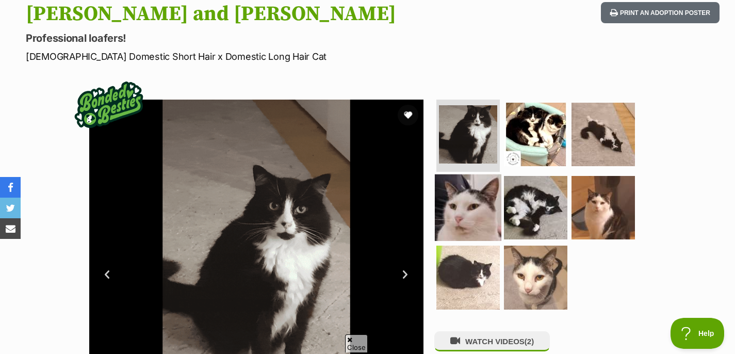
click at [483, 189] on img at bounding box center [468, 207] width 67 height 67
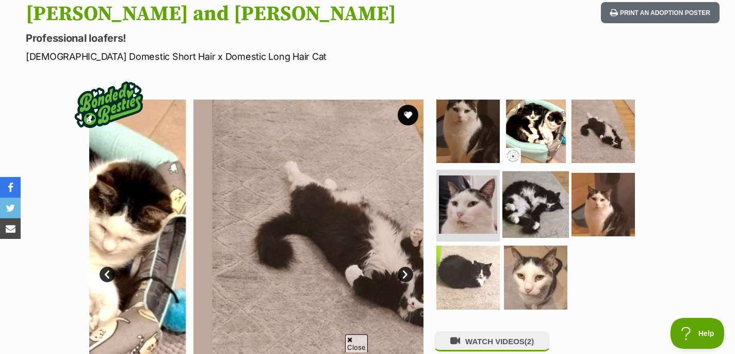
click at [508, 192] on img at bounding box center [536, 204] width 67 height 67
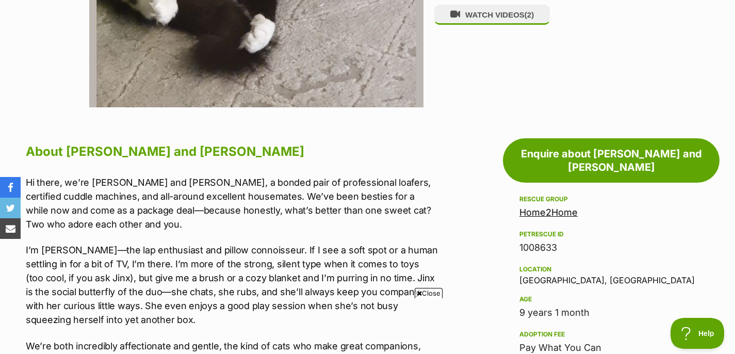
click at [172, 229] on p "Hi there, we’re [PERSON_NAME] and [PERSON_NAME], a bonded pair of professional …" at bounding box center [232, 203] width 412 height 56
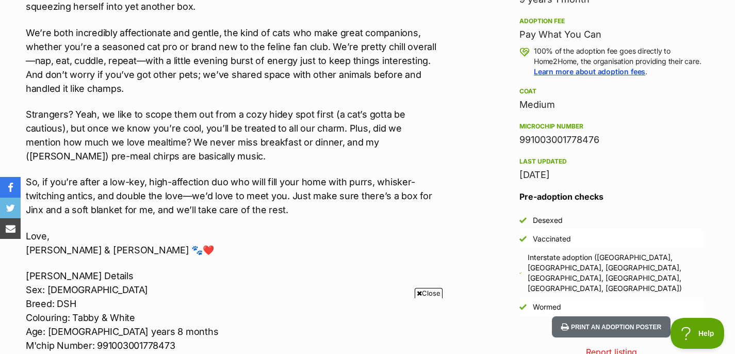
scroll to position [772, 0]
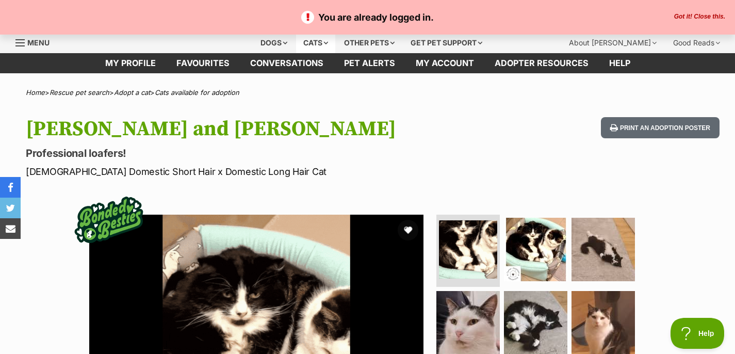
click at [309, 43] on div "Cats" at bounding box center [315, 43] width 39 height 21
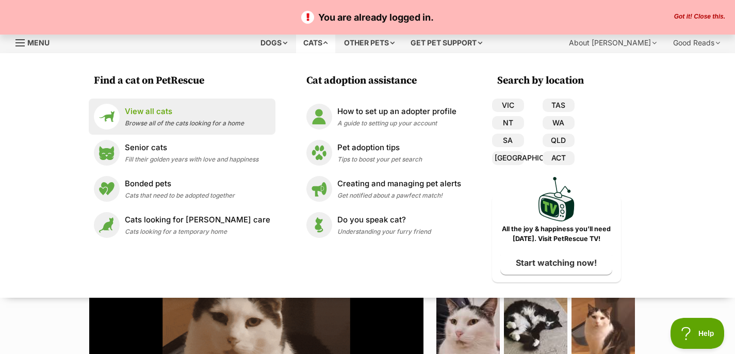
click at [203, 118] on div "View all cats Browse all of the cats looking for a home" at bounding box center [184, 117] width 119 height 22
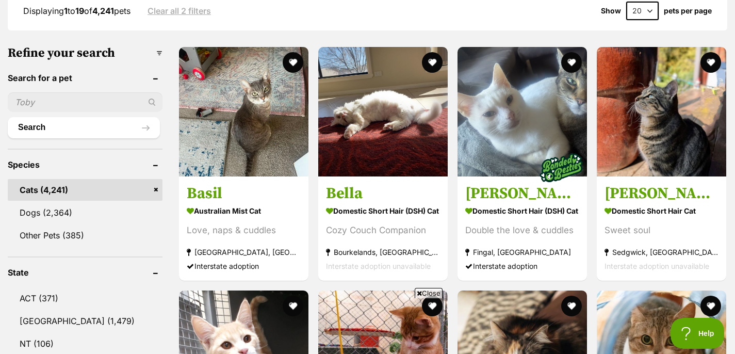
click at [72, 104] on input "text" at bounding box center [85, 102] width 155 height 20
type input "2133"
click at [8, 117] on button "Search" at bounding box center [84, 127] width 152 height 21
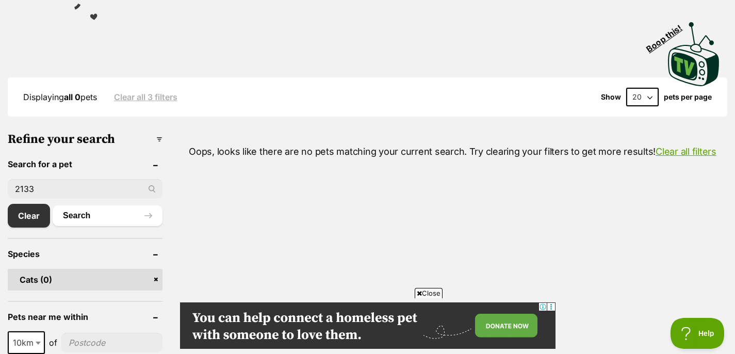
click at [74, 185] on input "2133" at bounding box center [85, 189] width 155 height 20
drag, startPoint x: 69, startPoint y: 182, endPoint x: 0, endPoint y: 182, distance: 69.1
type input "c"
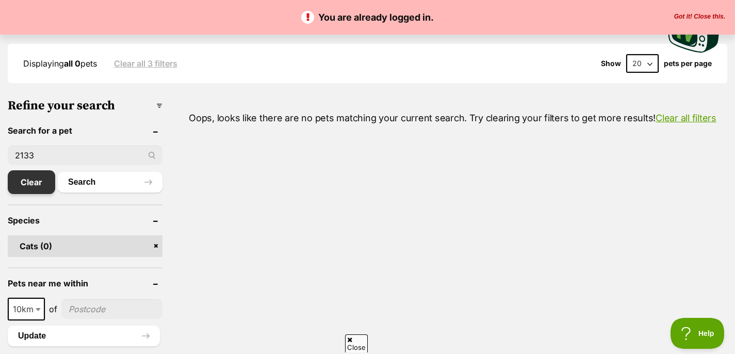
click at [36, 175] on link "Clear" at bounding box center [31, 182] width 47 height 24
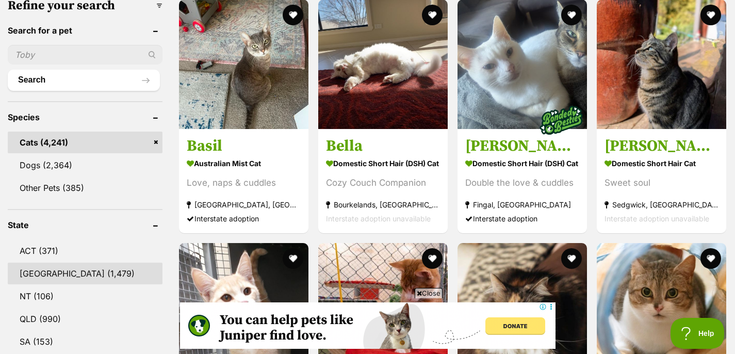
scroll to position [338, 0]
click at [59, 269] on link "[GEOGRAPHIC_DATA] (1,479)" at bounding box center [85, 273] width 155 height 22
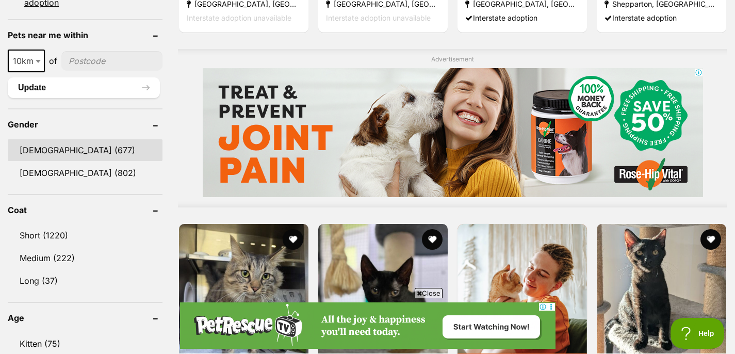
click at [117, 141] on link "[DEMOGRAPHIC_DATA] (677)" at bounding box center [85, 150] width 155 height 22
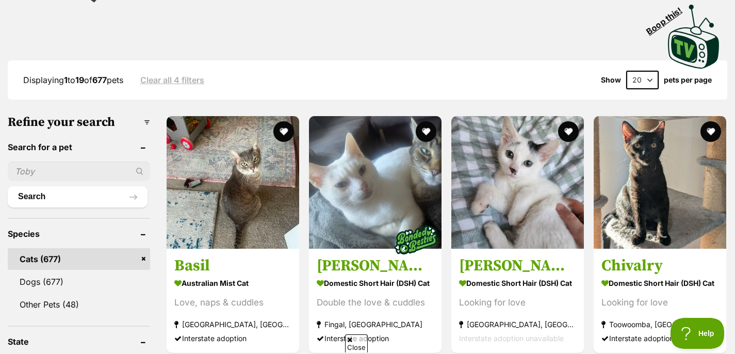
click at [651, 76] on select "20 40 60" at bounding box center [642, 80] width 33 height 19
select select "60"
click at [626, 71] on select "20 40 60" at bounding box center [642, 80] width 33 height 19
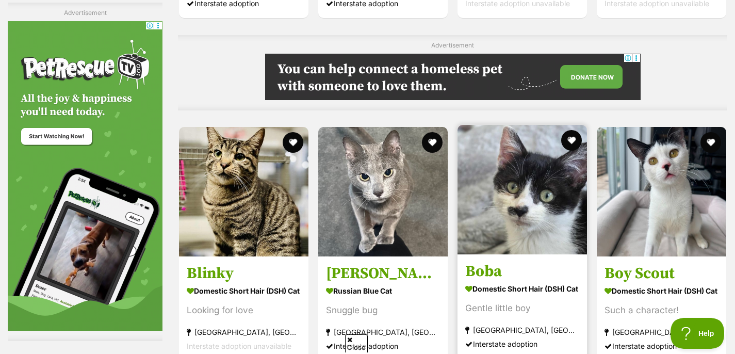
scroll to position [4862, 0]
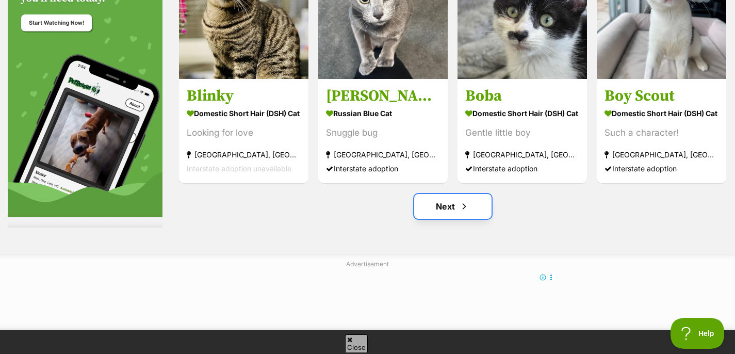
click at [467, 213] on span "Next page" at bounding box center [464, 206] width 10 height 12
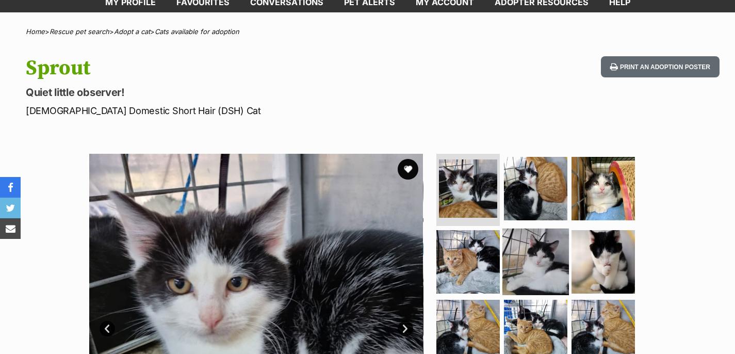
scroll to position [64, 0]
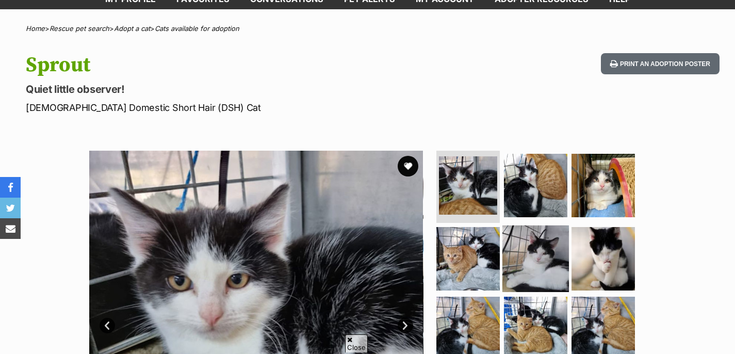
click at [554, 246] on img at bounding box center [536, 258] width 67 height 67
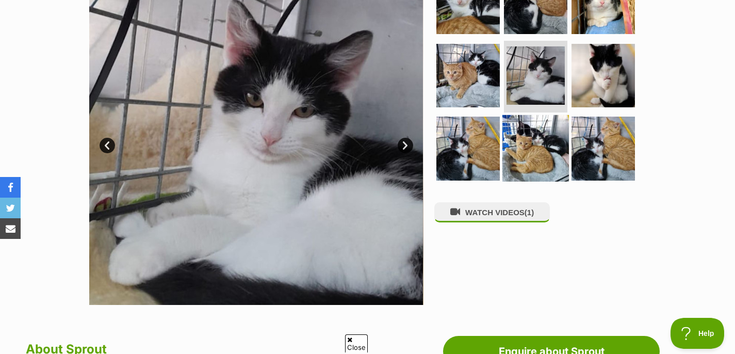
scroll to position [0, 0]
click at [511, 135] on img at bounding box center [536, 148] width 67 height 67
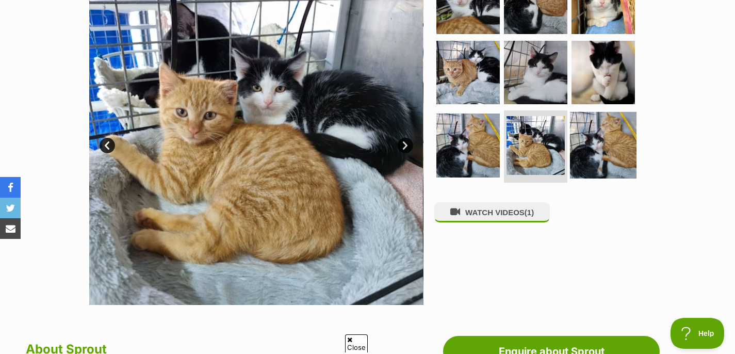
click at [585, 143] on img at bounding box center [603, 145] width 67 height 67
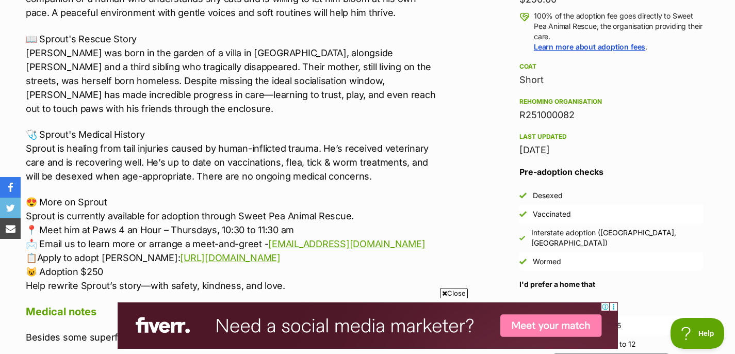
scroll to position [777, 0]
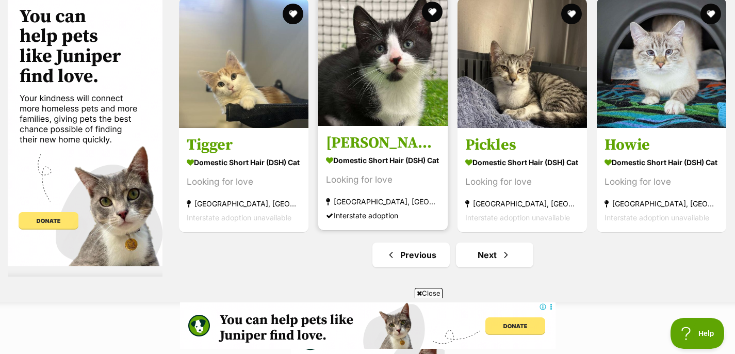
scroll to position [4927, 0]
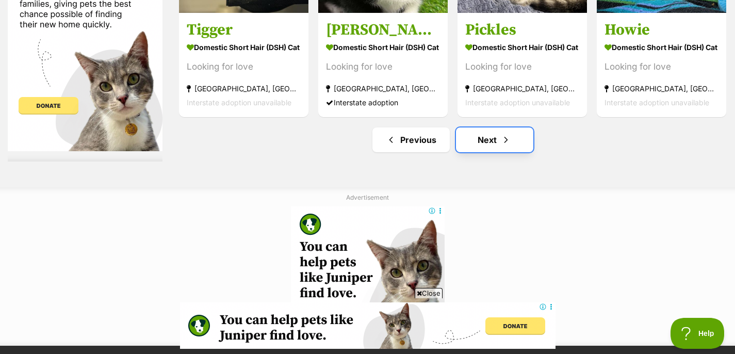
click at [500, 143] on link "Next" at bounding box center [494, 139] width 77 height 25
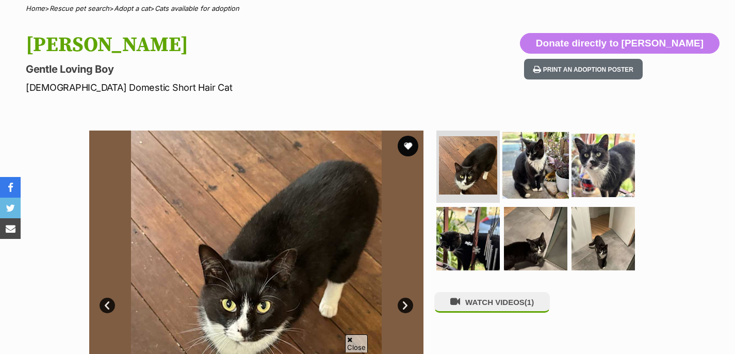
click at [532, 153] on img at bounding box center [536, 165] width 67 height 67
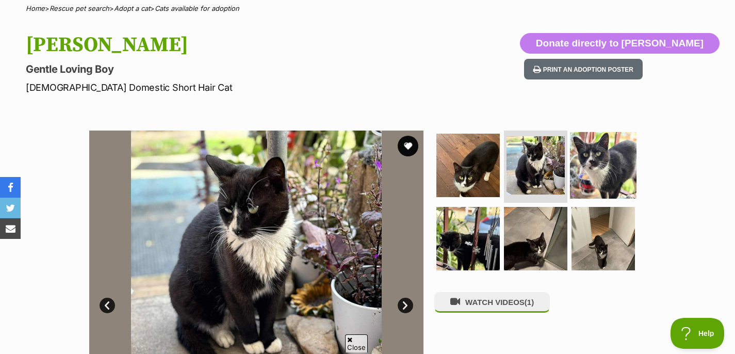
click at [588, 163] on img at bounding box center [603, 165] width 67 height 67
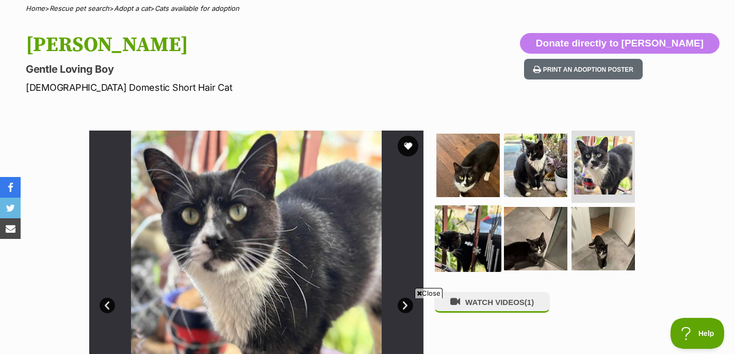
click at [478, 241] on img at bounding box center [468, 238] width 67 height 67
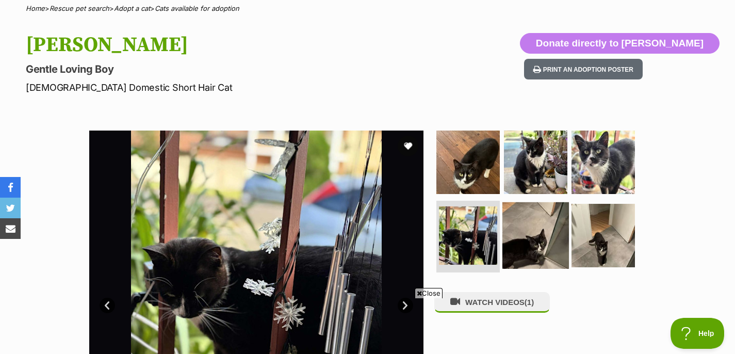
click at [547, 235] on img at bounding box center [536, 235] width 67 height 67
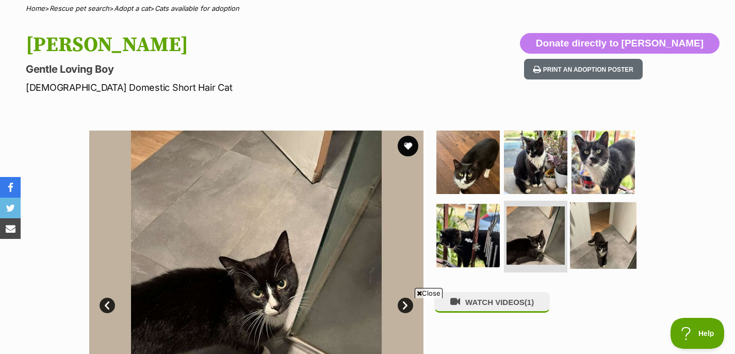
click at [621, 244] on img at bounding box center [603, 235] width 67 height 67
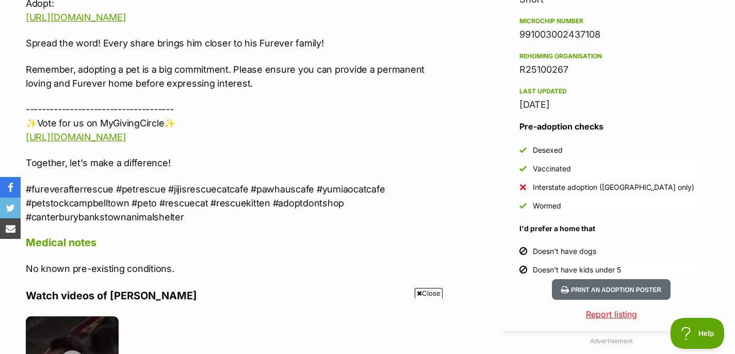
scroll to position [723, 0]
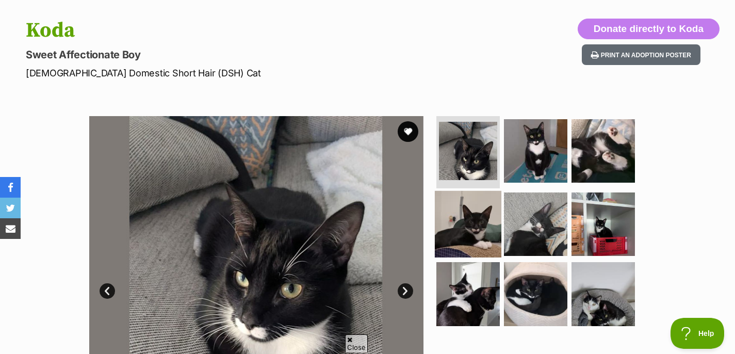
scroll to position [99, 0]
click at [462, 213] on img at bounding box center [468, 223] width 67 height 67
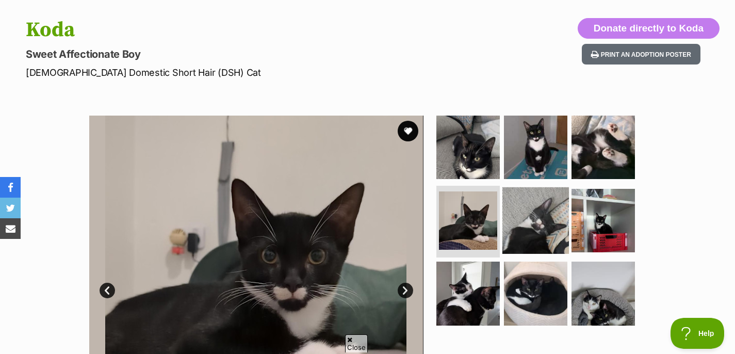
click at [549, 245] on img at bounding box center [536, 220] width 67 height 67
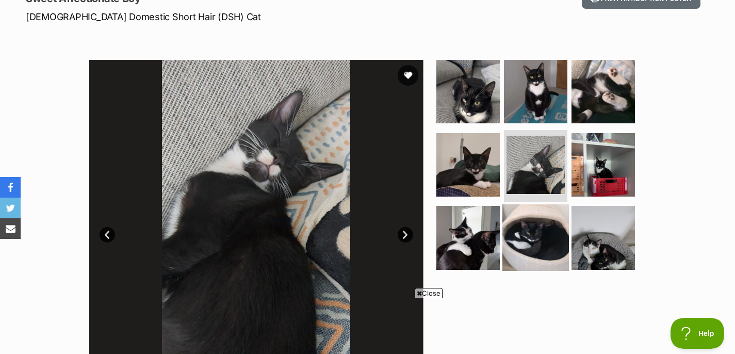
scroll to position [283, 0]
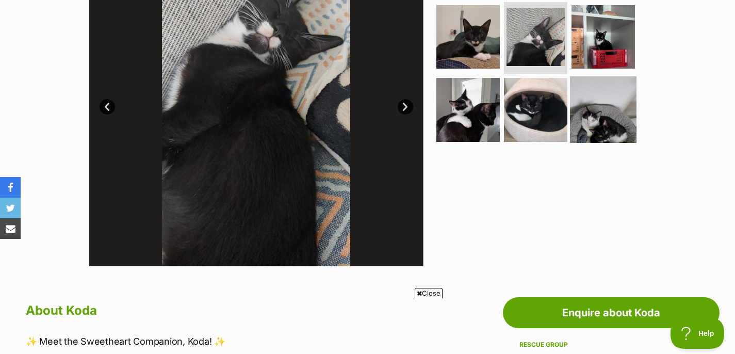
click at [607, 115] on img at bounding box center [603, 109] width 67 height 67
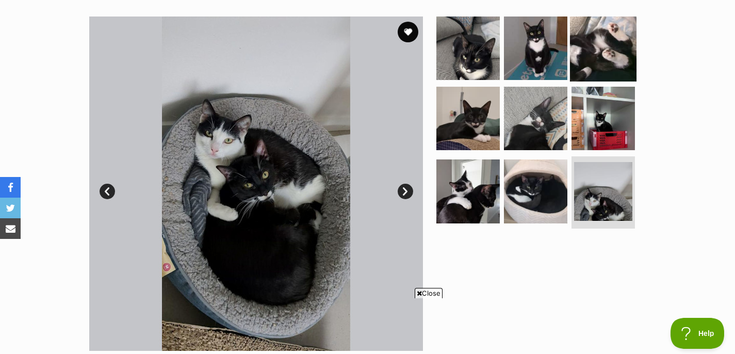
scroll to position [191, 0]
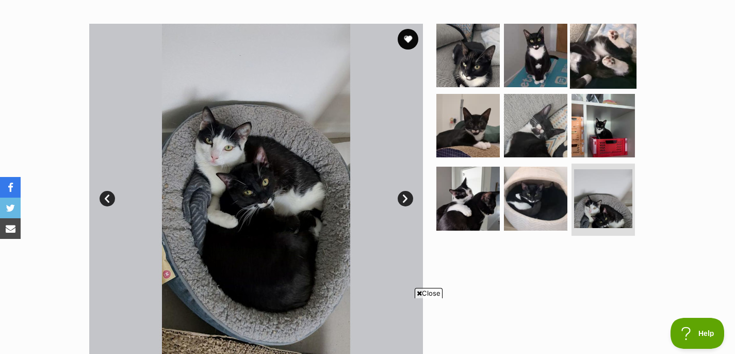
click at [608, 65] on img at bounding box center [603, 55] width 67 height 67
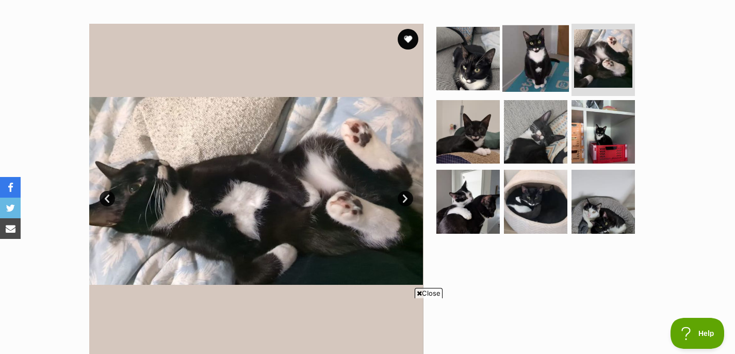
click at [529, 62] on img at bounding box center [536, 58] width 67 height 67
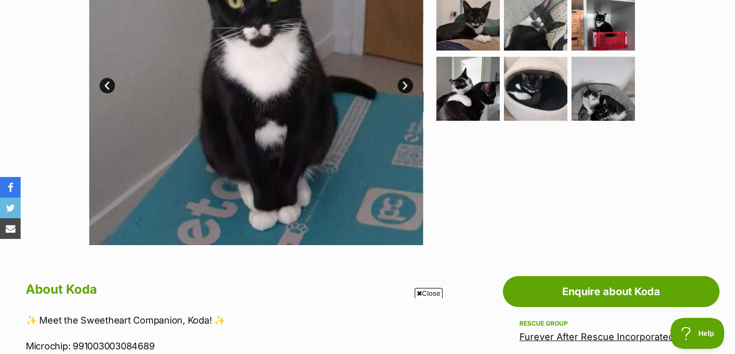
scroll to position [210, 0]
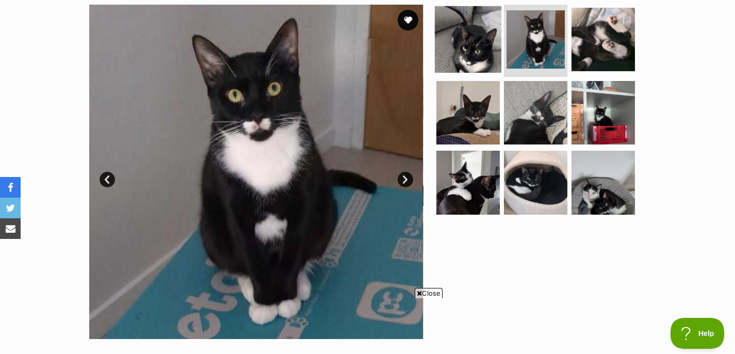
click at [469, 52] on img at bounding box center [468, 39] width 67 height 67
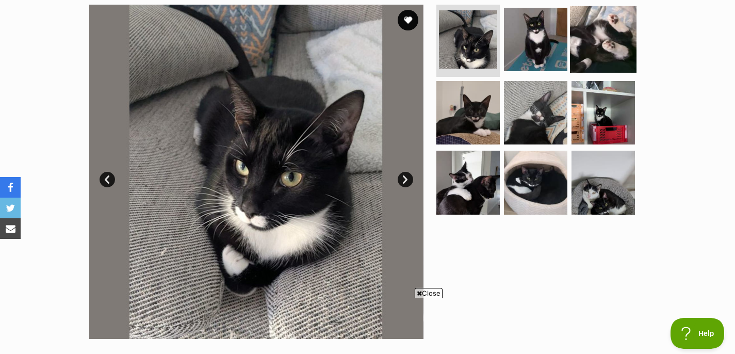
click at [579, 46] on img at bounding box center [603, 39] width 67 height 67
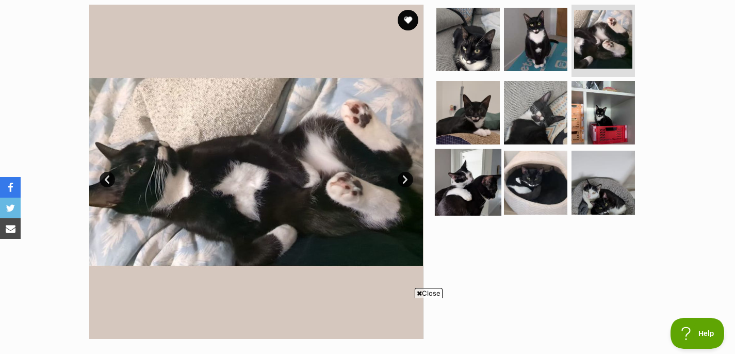
click at [480, 186] on img at bounding box center [468, 182] width 67 height 67
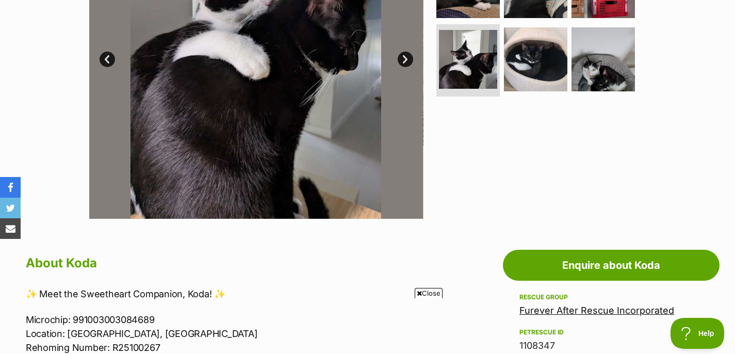
scroll to position [642, 0]
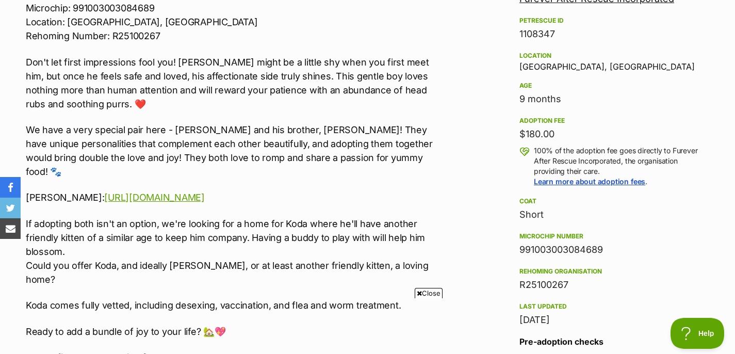
click at [282, 141] on p "We have a very special pair here - [PERSON_NAME] and his brother, [PERSON_NAME]…" at bounding box center [232, 151] width 412 height 56
click at [200, 192] on link "[URL][DOMAIN_NAME]" at bounding box center [154, 197] width 100 height 11
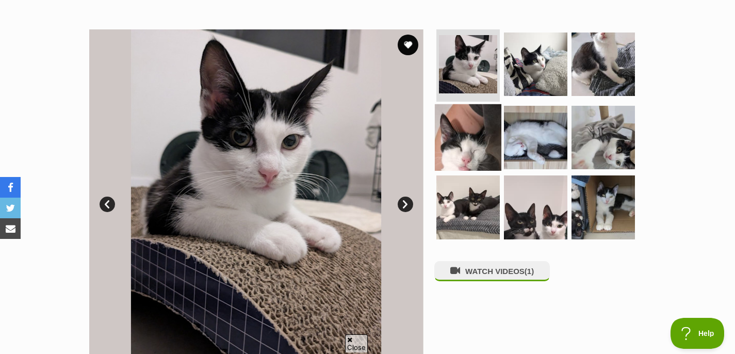
click at [472, 139] on img at bounding box center [468, 137] width 67 height 67
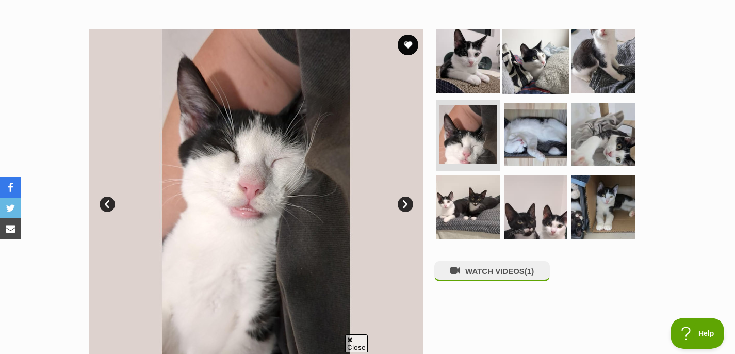
click at [536, 63] on img at bounding box center [536, 61] width 67 height 67
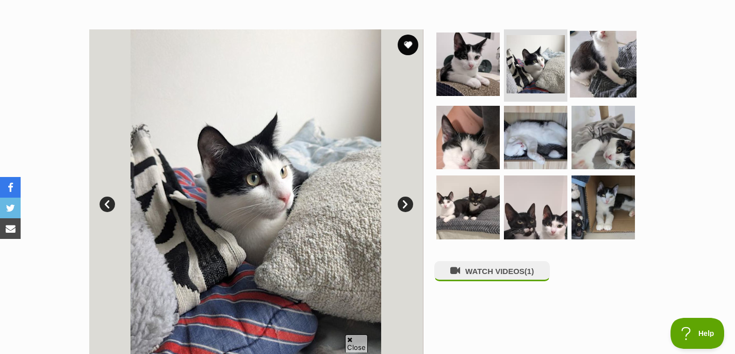
click at [591, 78] on img at bounding box center [603, 64] width 67 height 67
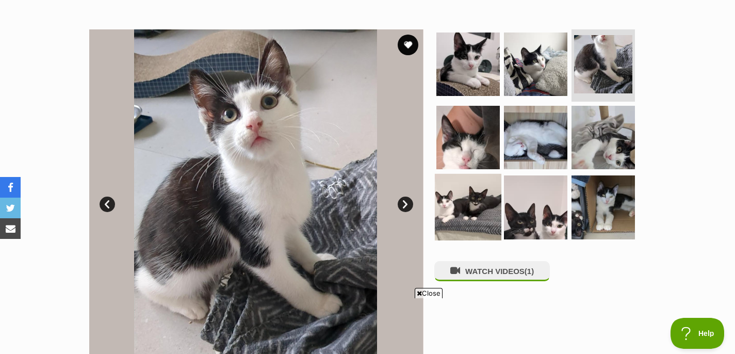
click at [497, 200] on img at bounding box center [468, 207] width 67 height 67
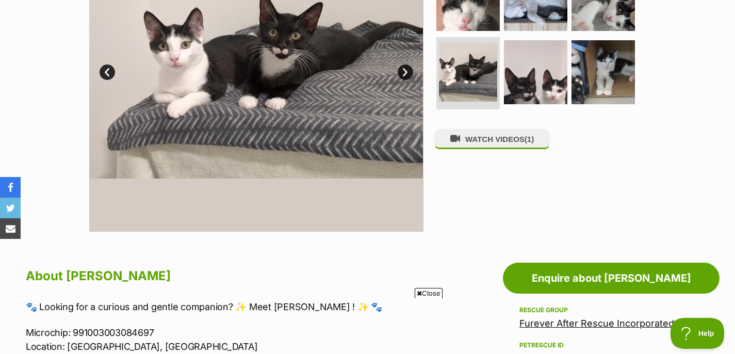
scroll to position [273, 0]
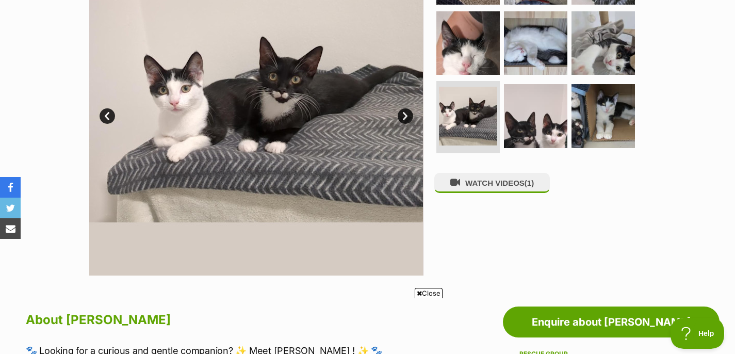
click at [567, 128] on ul at bounding box center [540, 49] width 212 height 216
click at [595, 121] on img at bounding box center [603, 116] width 67 height 67
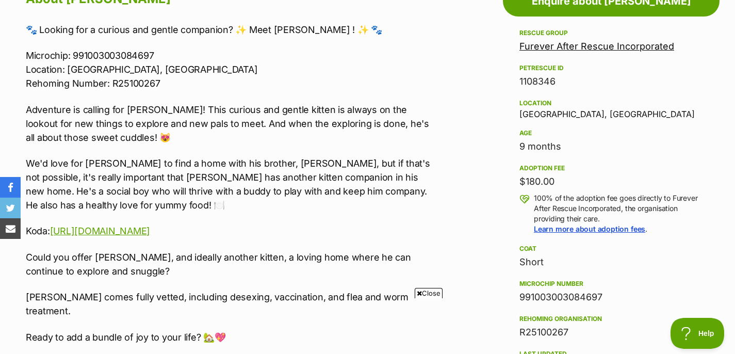
scroll to position [602, 0]
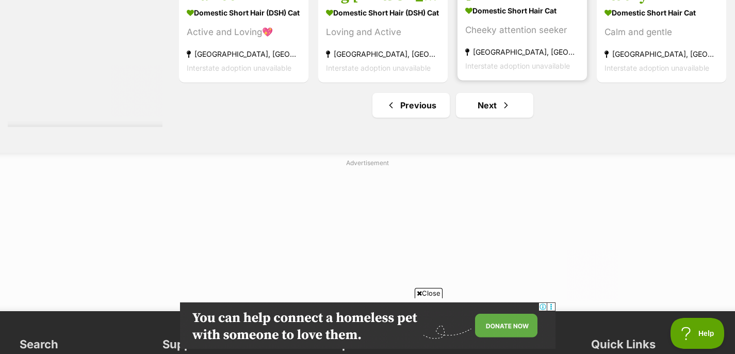
scroll to position [4850, 0]
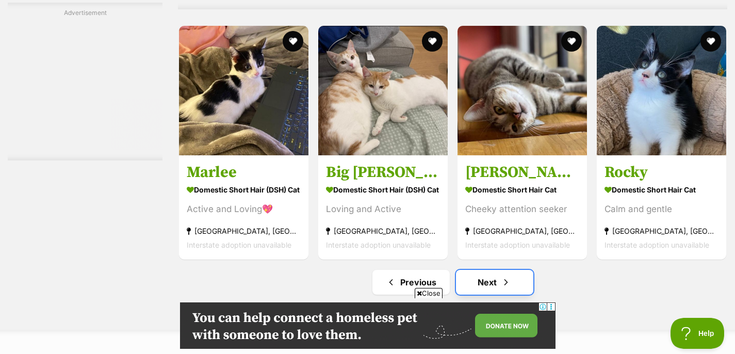
click at [489, 286] on link "Next" at bounding box center [494, 282] width 77 height 25
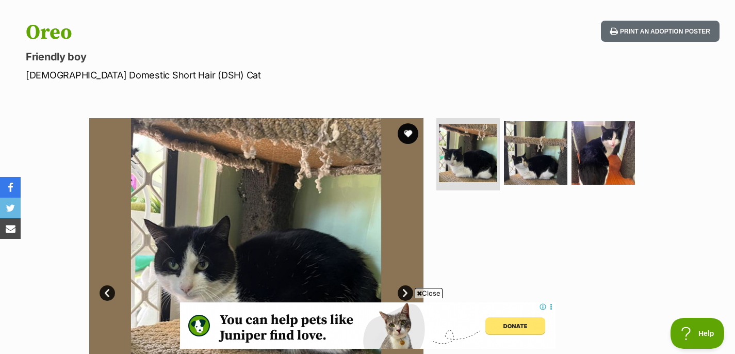
scroll to position [196, 0]
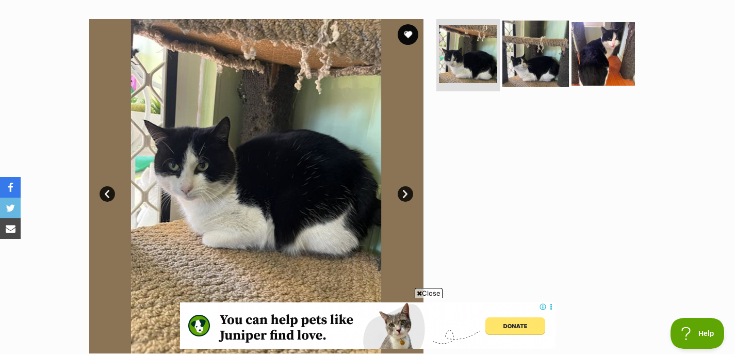
click at [512, 52] on img at bounding box center [536, 54] width 67 height 67
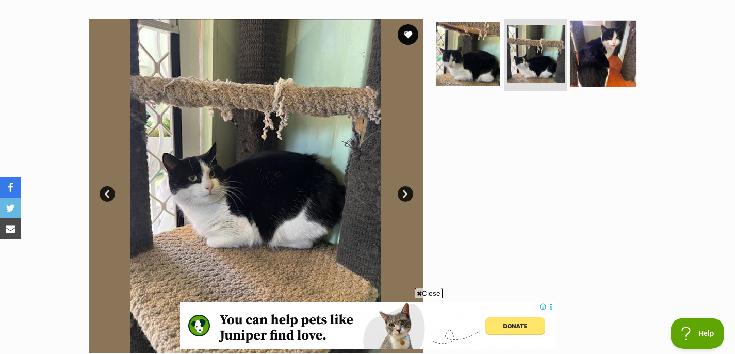
click at [606, 58] on img at bounding box center [603, 54] width 67 height 67
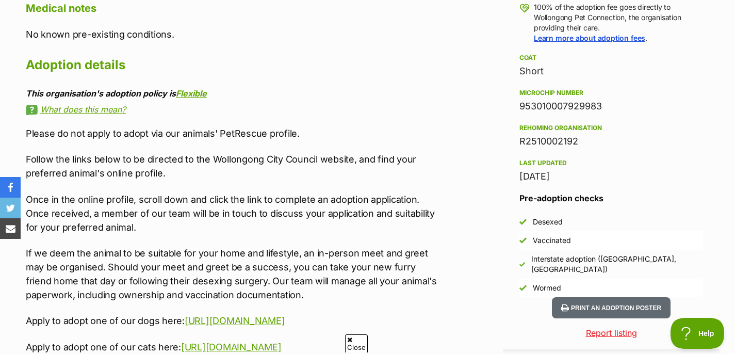
scroll to position [0, 0]
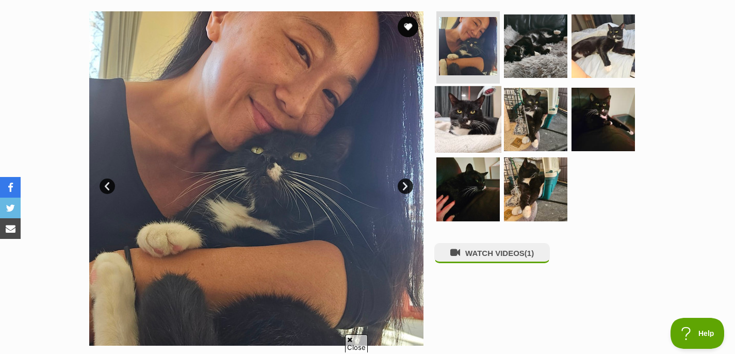
click at [461, 111] on img at bounding box center [468, 119] width 67 height 67
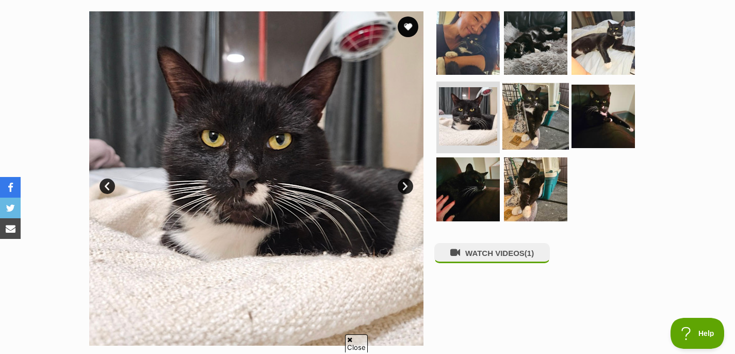
click at [531, 117] on img at bounding box center [536, 116] width 67 height 67
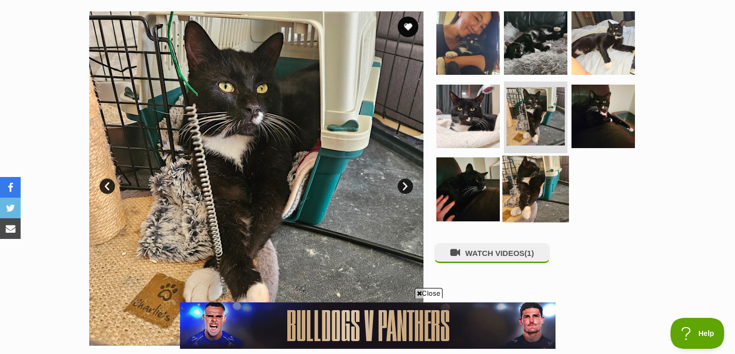
click at [538, 190] on img at bounding box center [536, 189] width 67 height 67
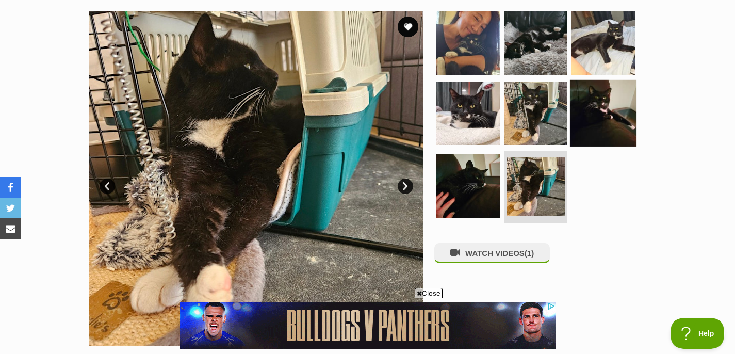
click at [602, 112] on img at bounding box center [603, 112] width 67 height 67
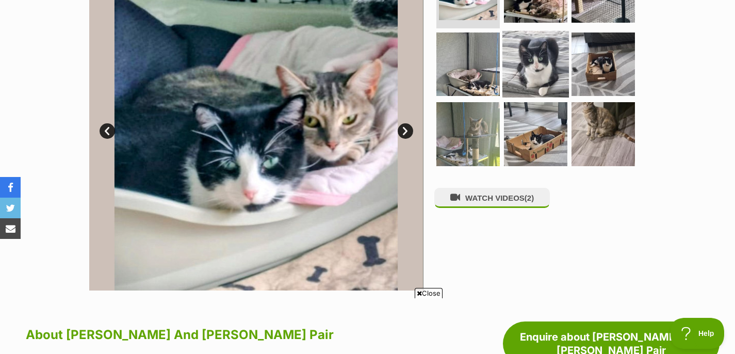
click at [551, 54] on img at bounding box center [536, 63] width 67 height 67
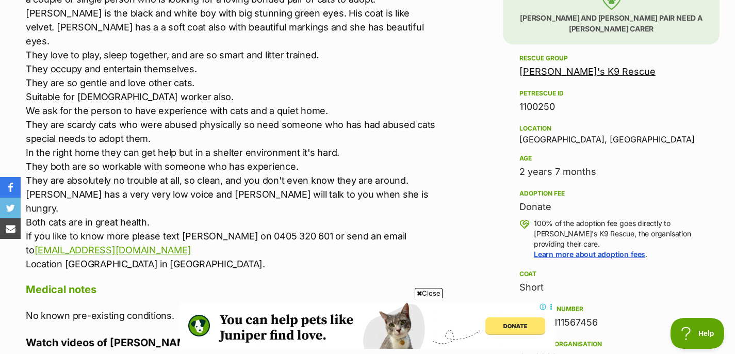
scroll to position [569, 0]
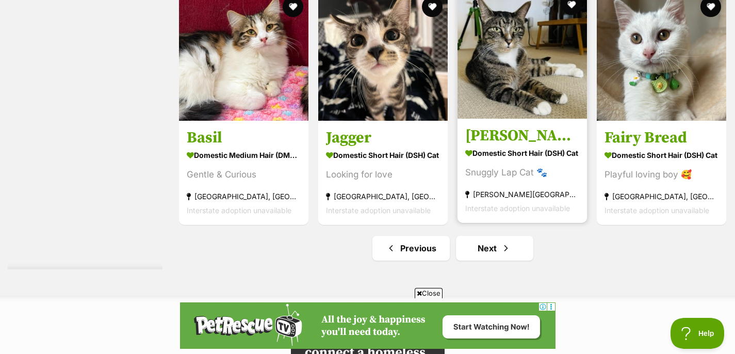
scroll to position [4794, 0]
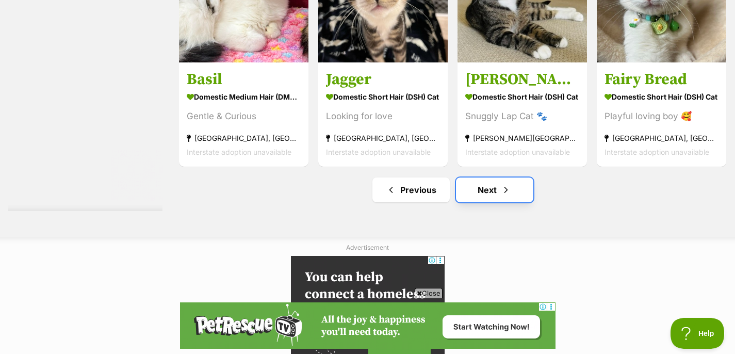
click at [489, 193] on link "Next" at bounding box center [494, 189] width 77 height 25
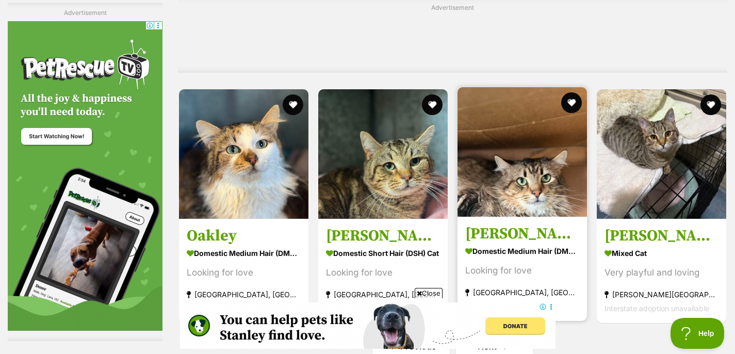
scroll to position [4979, 0]
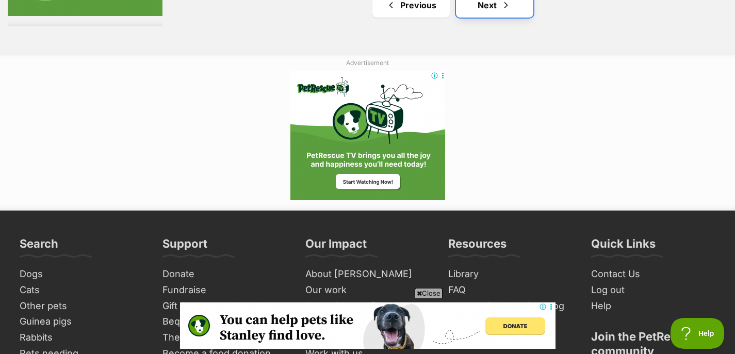
click at [518, 12] on link "Next" at bounding box center [494, 5] width 77 height 25
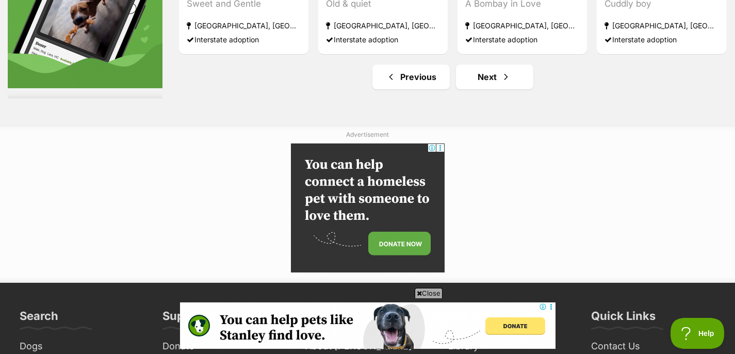
scroll to position [4966, 0]
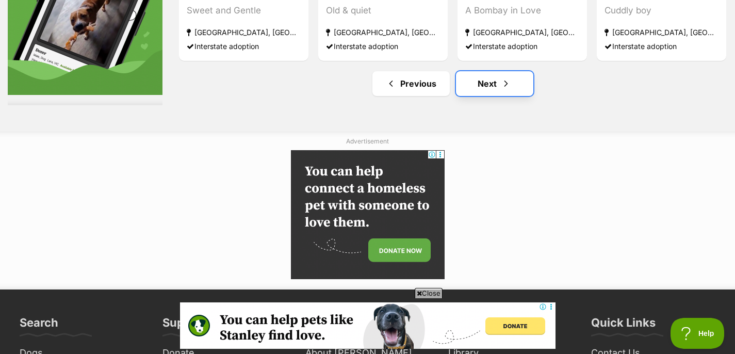
click at [496, 78] on link "Next" at bounding box center [494, 83] width 77 height 25
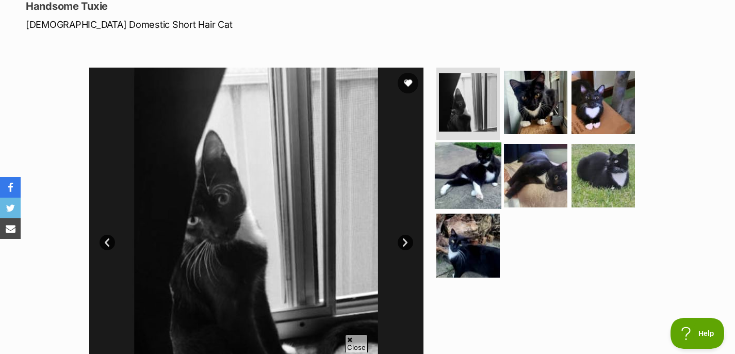
click at [476, 190] on img at bounding box center [468, 175] width 67 height 67
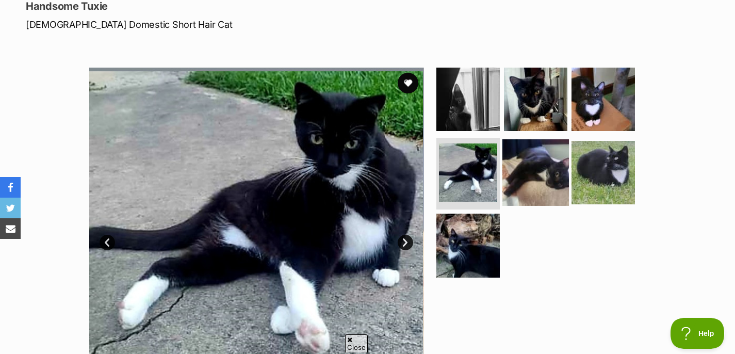
click at [537, 171] on img at bounding box center [536, 172] width 67 height 67
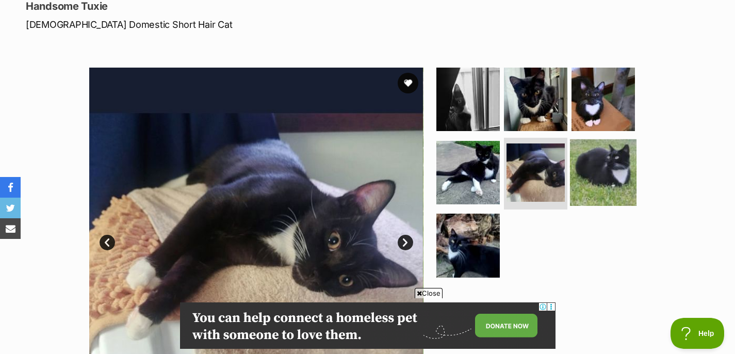
click at [596, 177] on img at bounding box center [603, 172] width 67 height 67
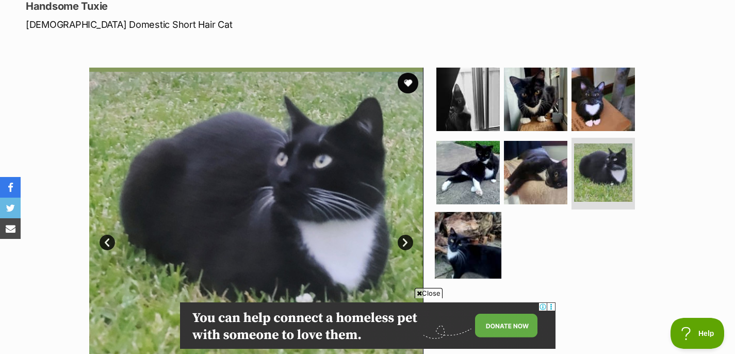
click at [466, 235] on img at bounding box center [468, 245] width 67 height 67
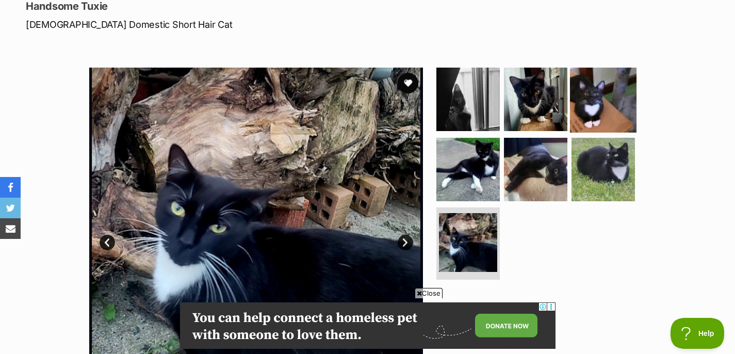
click at [614, 104] on img at bounding box center [603, 99] width 67 height 67
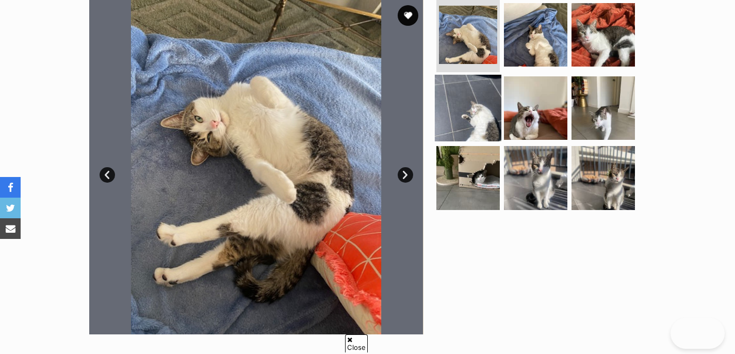
click at [482, 112] on img at bounding box center [468, 107] width 67 height 67
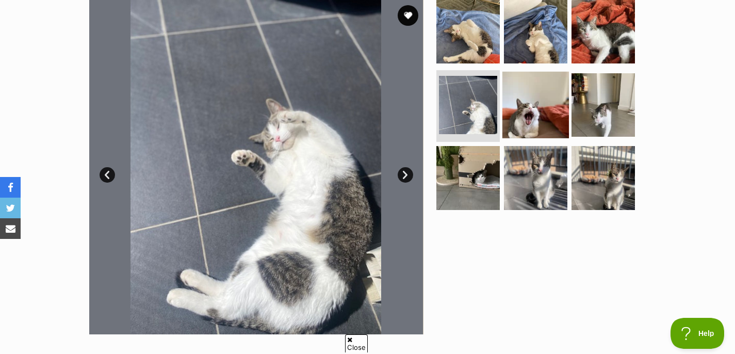
click at [522, 104] on img at bounding box center [536, 104] width 67 height 67
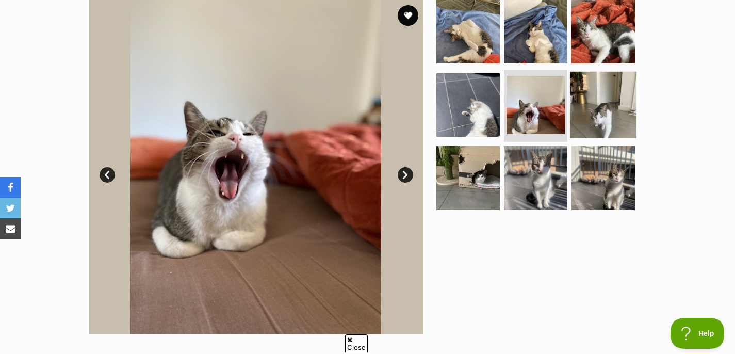
click at [605, 105] on img at bounding box center [603, 104] width 67 height 67
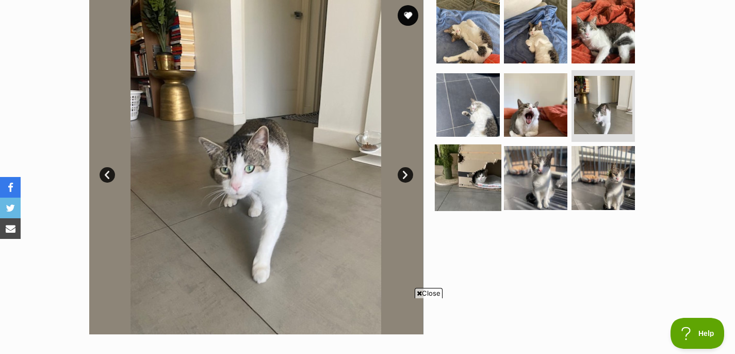
click at [475, 169] on img at bounding box center [468, 177] width 67 height 67
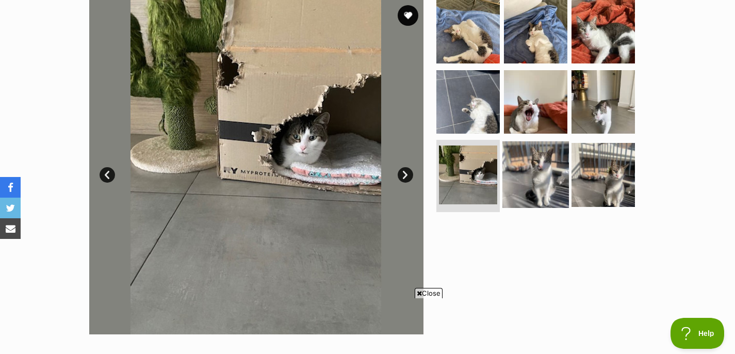
click at [549, 170] on img at bounding box center [536, 174] width 67 height 67
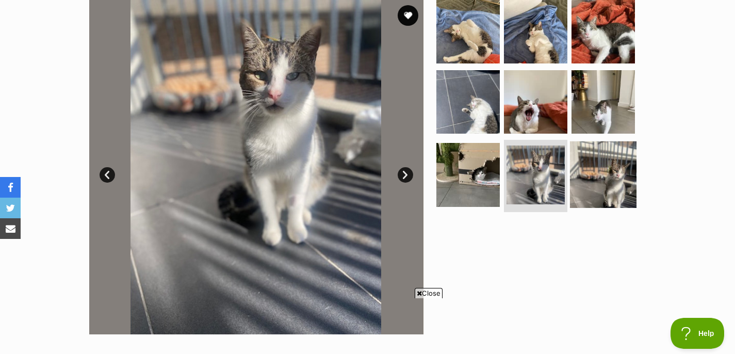
click at [604, 171] on img at bounding box center [603, 174] width 67 height 67
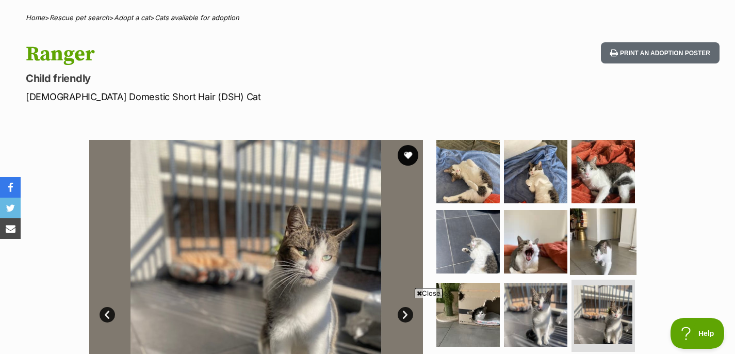
scroll to position [72, 0]
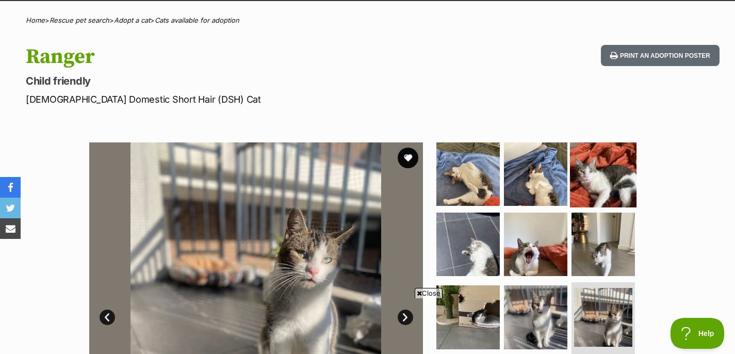
click at [580, 159] on img at bounding box center [603, 174] width 67 height 67
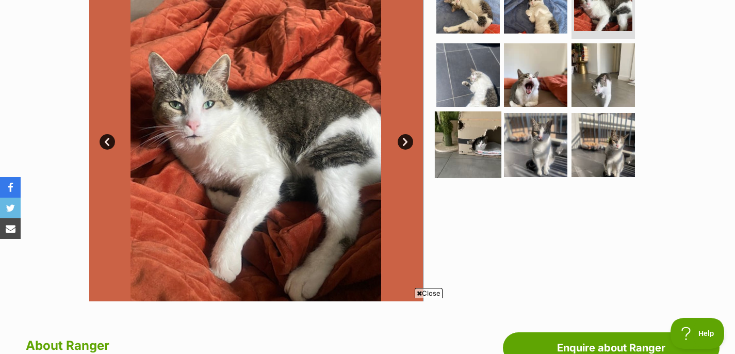
scroll to position [187, 0]
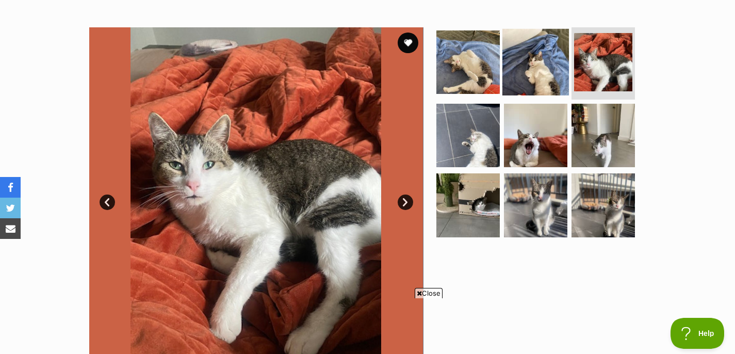
click at [541, 44] on img at bounding box center [536, 62] width 67 height 67
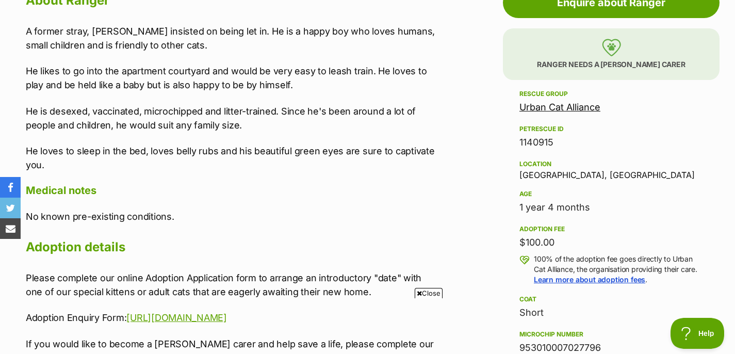
scroll to position [594, 0]
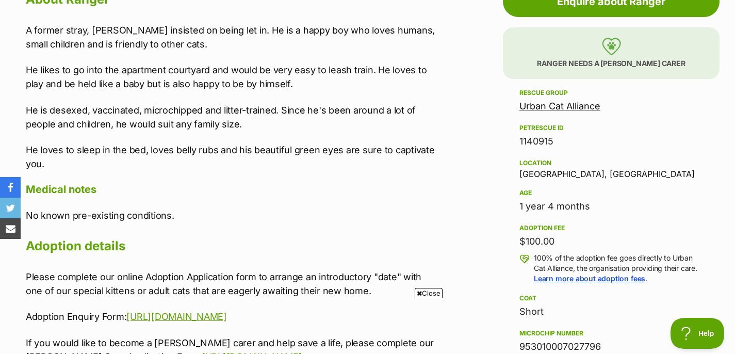
click at [353, 211] on p "No known pre-existing conditions." at bounding box center [232, 215] width 412 height 14
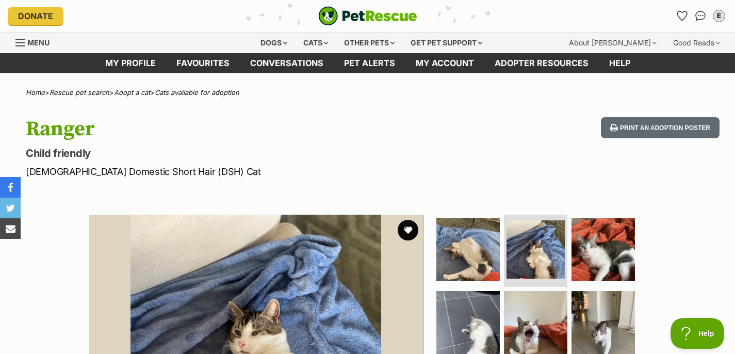
scroll to position [101, 0]
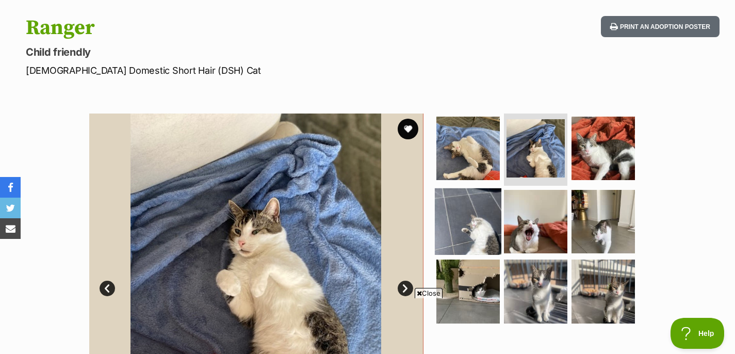
click at [483, 221] on img at bounding box center [468, 221] width 67 height 67
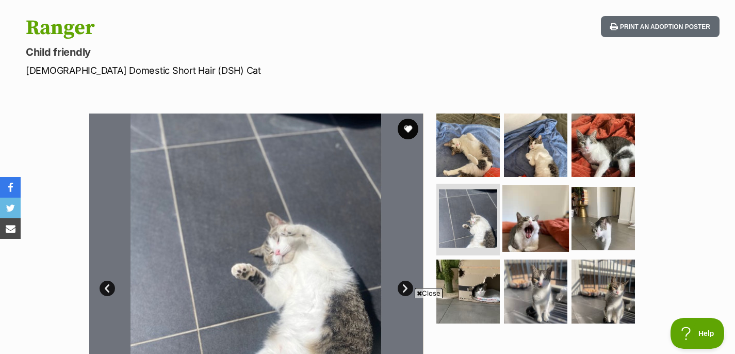
click at [525, 222] on img at bounding box center [536, 218] width 67 height 67
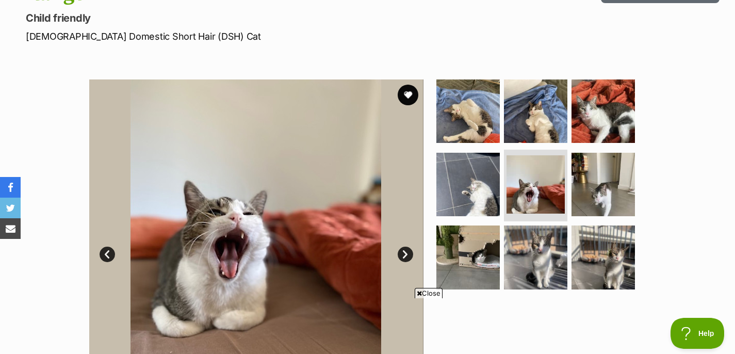
scroll to position [187, 0]
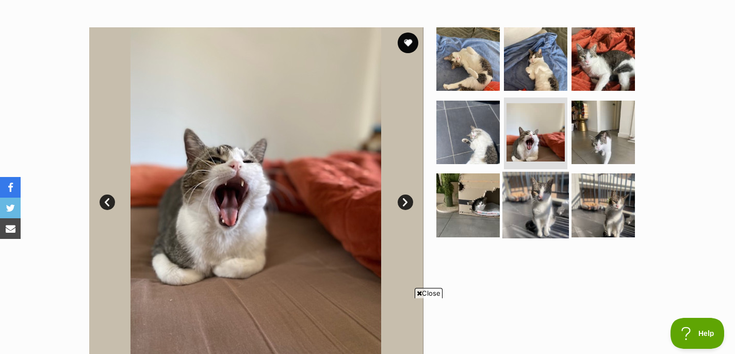
click at [552, 203] on img at bounding box center [536, 205] width 67 height 67
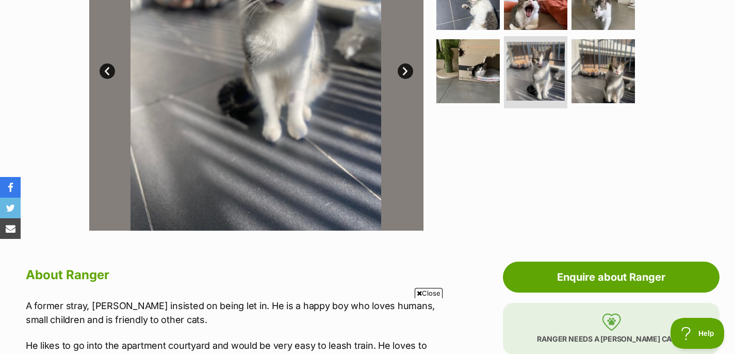
scroll to position [507, 0]
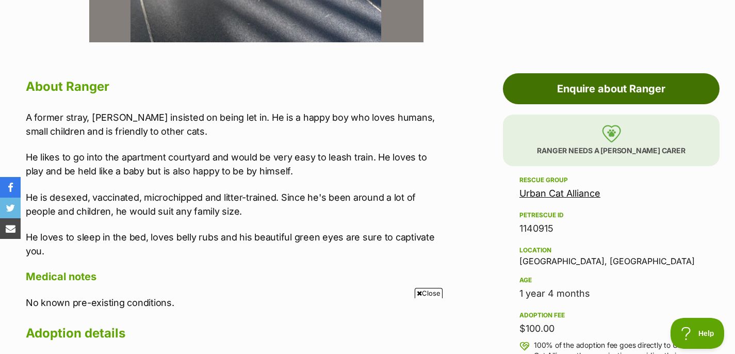
click at [627, 91] on link "Enquire about Ranger" at bounding box center [611, 88] width 217 height 31
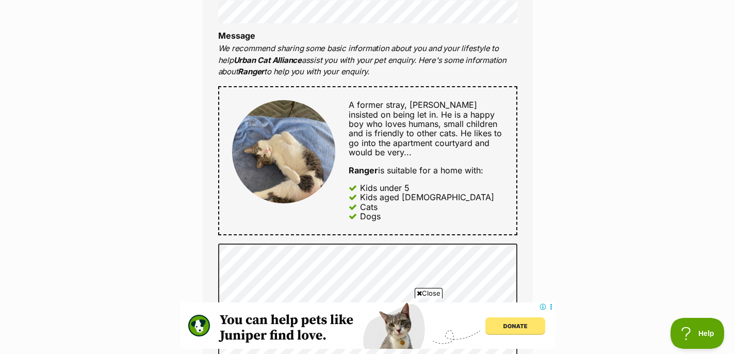
scroll to position [672, 0]
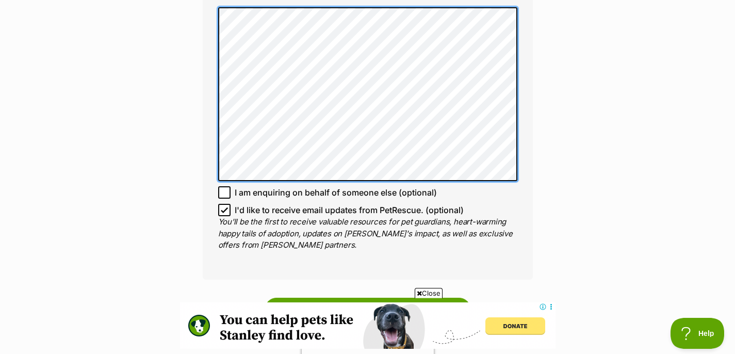
scroll to position [0, 0]
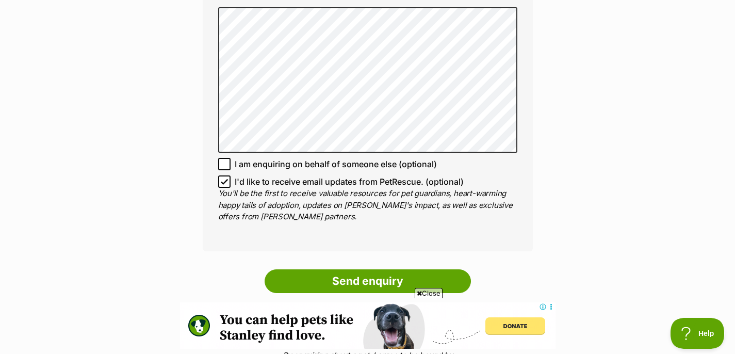
click at [227, 182] on icon at bounding box center [224, 181] width 7 height 7
click at [227, 182] on input "I'd like to receive email updates from PetRescue. (optional)" at bounding box center [224, 181] width 12 height 12
checkbox input "false"
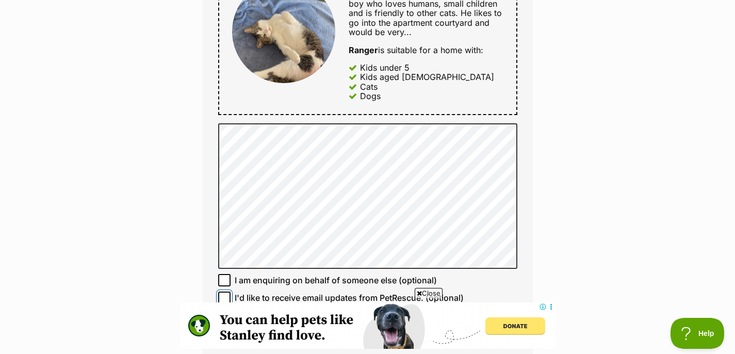
scroll to position [919, 0]
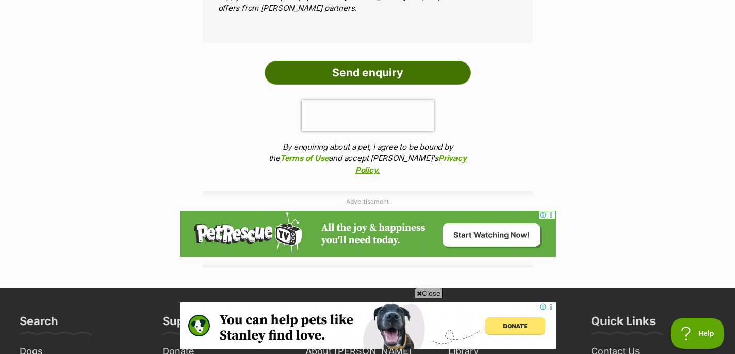
click at [383, 62] on input "Send enquiry" at bounding box center [368, 73] width 206 height 24
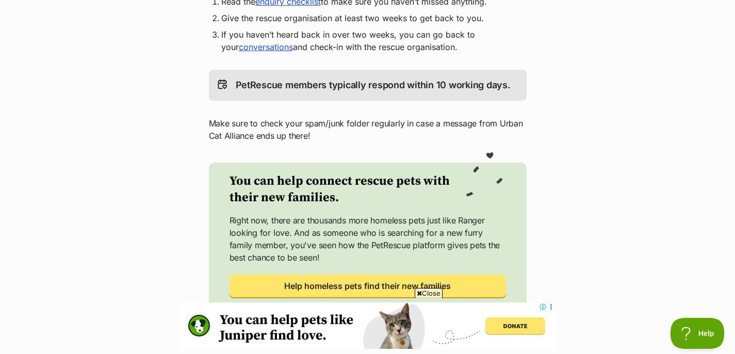
scroll to position [330, 0]
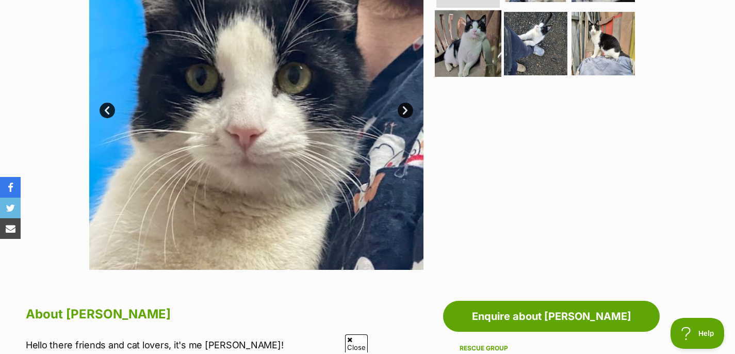
click at [470, 31] on img at bounding box center [468, 43] width 67 height 67
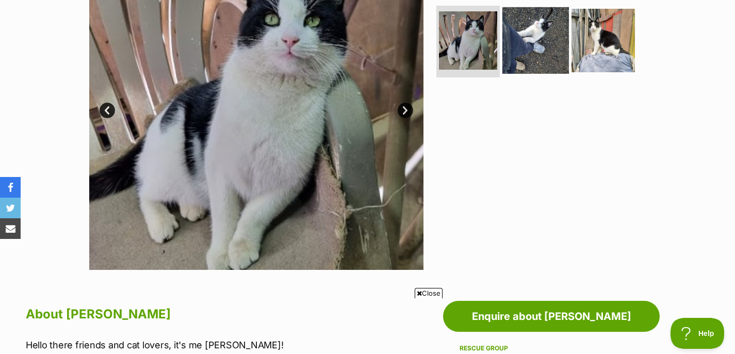
click at [544, 37] on img at bounding box center [536, 40] width 67 height 67
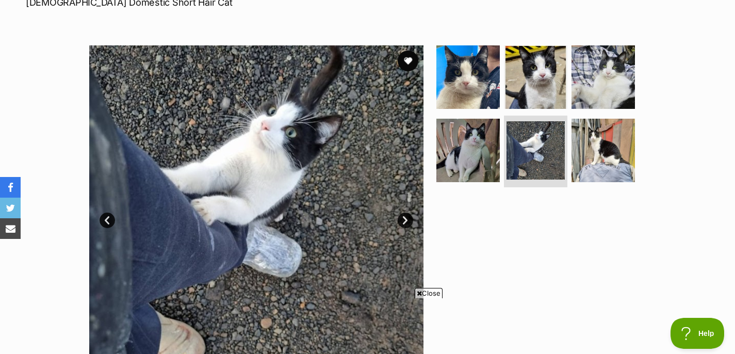
click at [597, 115] on ul at bounding box center [540, 118] width 212 height 147
click at [604, 137] on img at bounding box center [603, 150] width 67 height 67
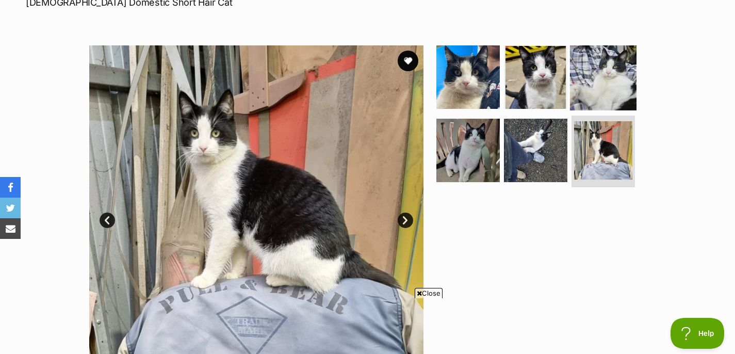
click at [596, 85] on img at bounding box center [603, 77] width 67 height 67
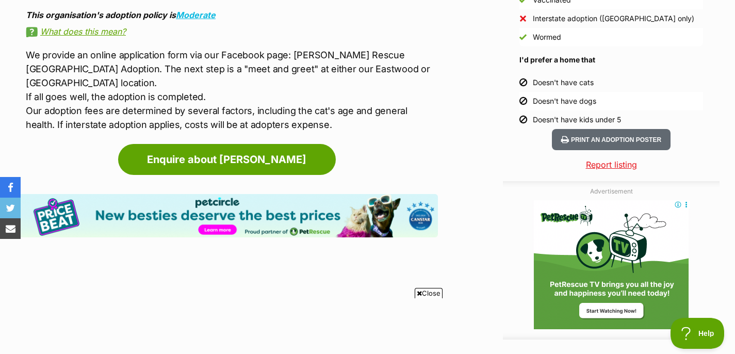
scroll to position [991, 0]
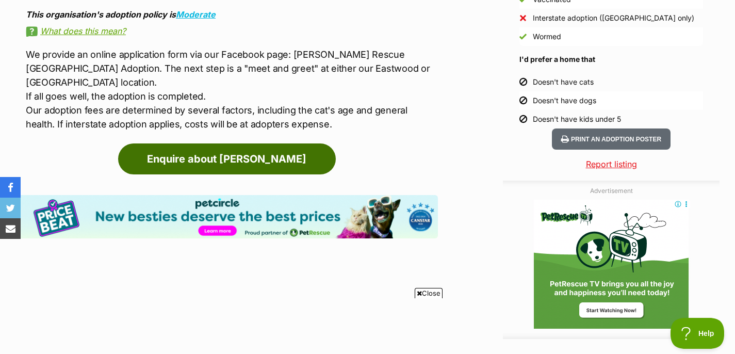
click at [273, 158] on link "Enquire about Frankie" at bounding box center [227, 158] width 218 height 31
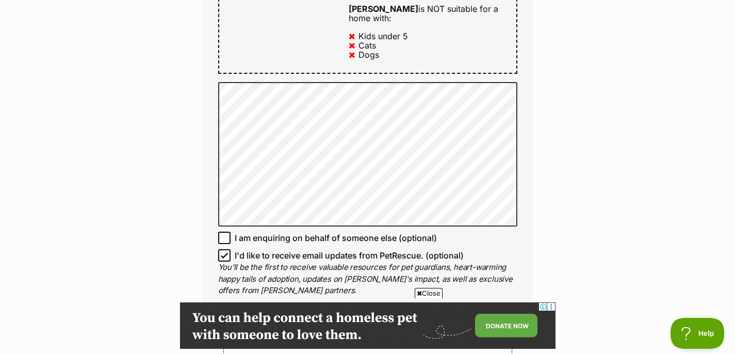
scroll to position [682, 0]
click at [228, 250] on input "I'd like to receive email updates from PetRescue. (optional)" at bounding box center [224, 256] width 12 height 12
checkbox input "false"
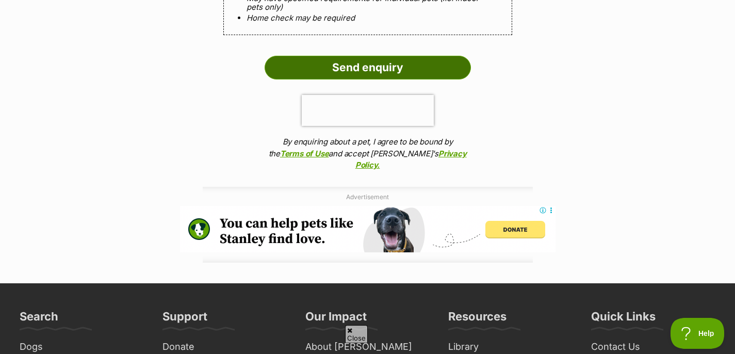
scroll to position [0, 0]
click at [368, 56] on input "Send enquiry" at bounding box center [368, 68] width 206 height 24
